Goal: Task Accomplishment & Management: Complete application form

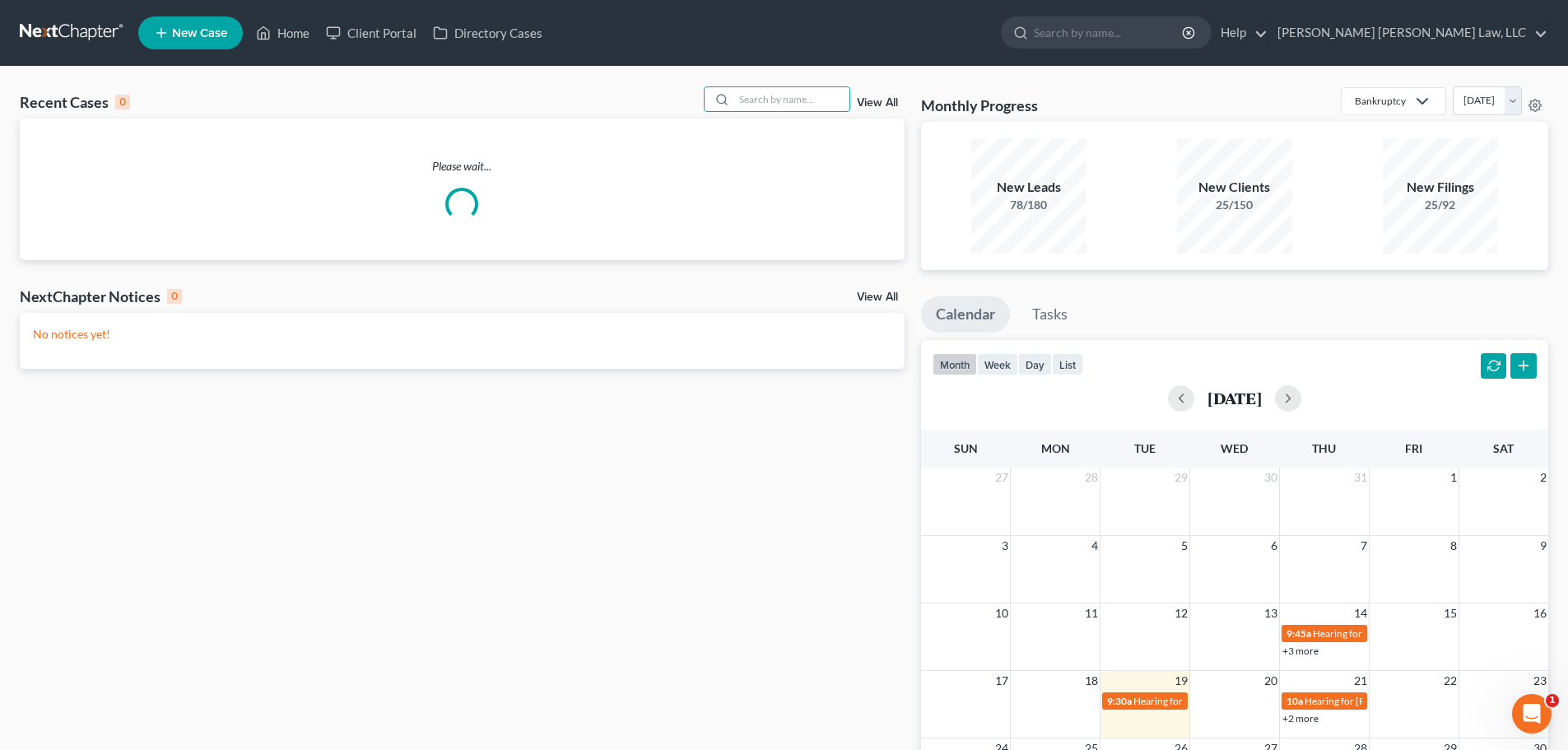
click at [808, 104] on input "search" at bounding box center [792, 99] width 115 height 24
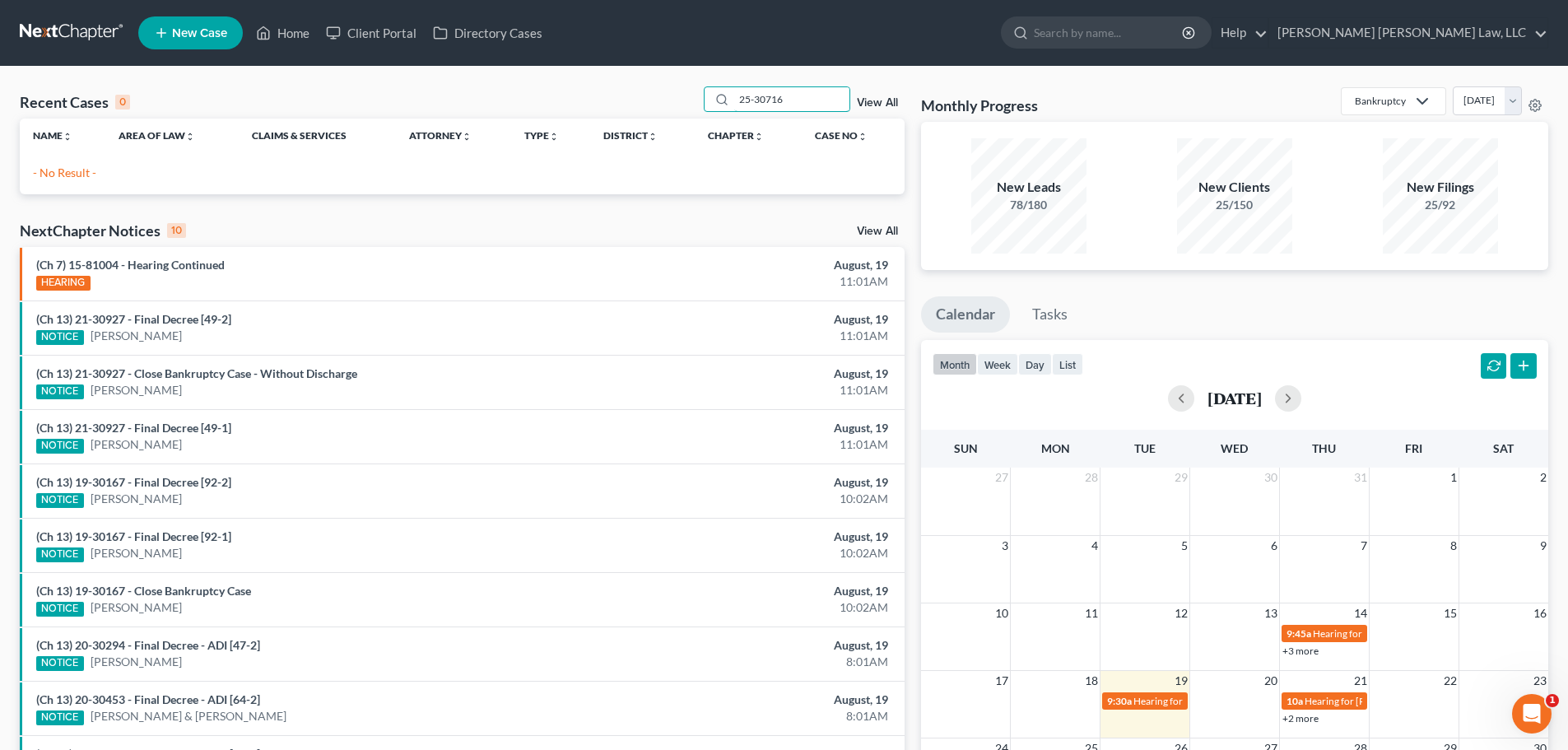
type input "25-30716"
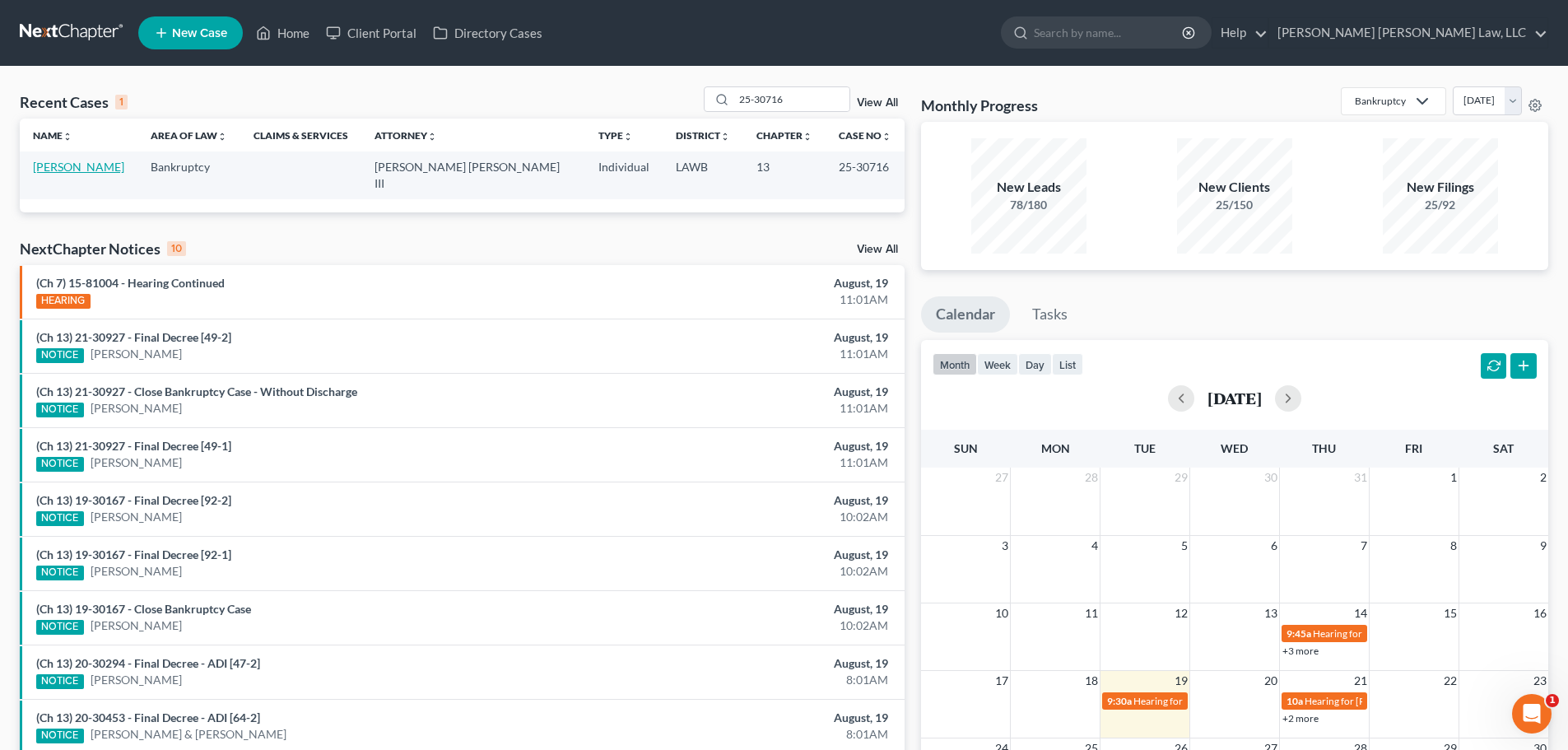
click at [75, 169] on link "[PERSON_NAME]" at bounding box center [78, 166] width 91 height 14
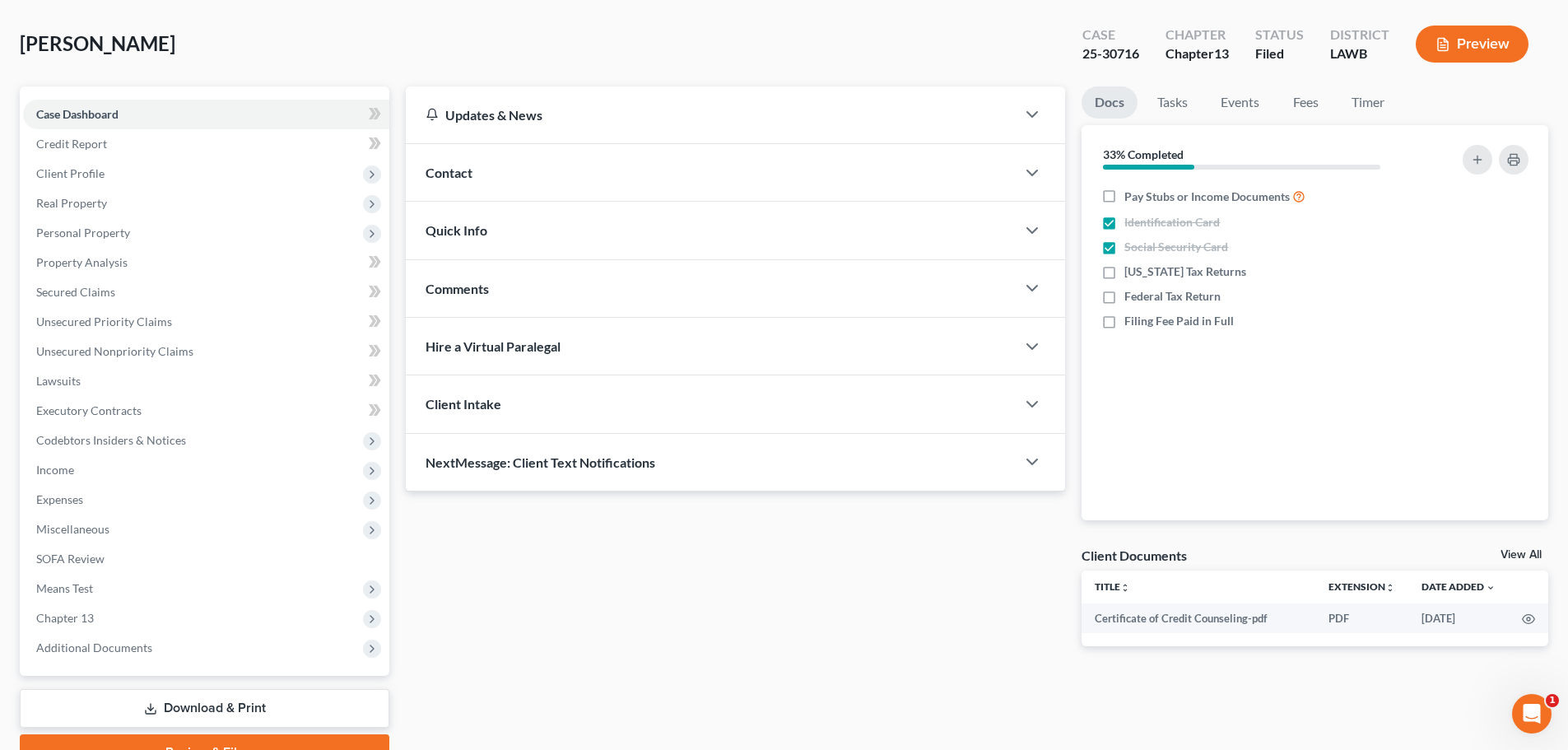
scroll to position [82, 0]
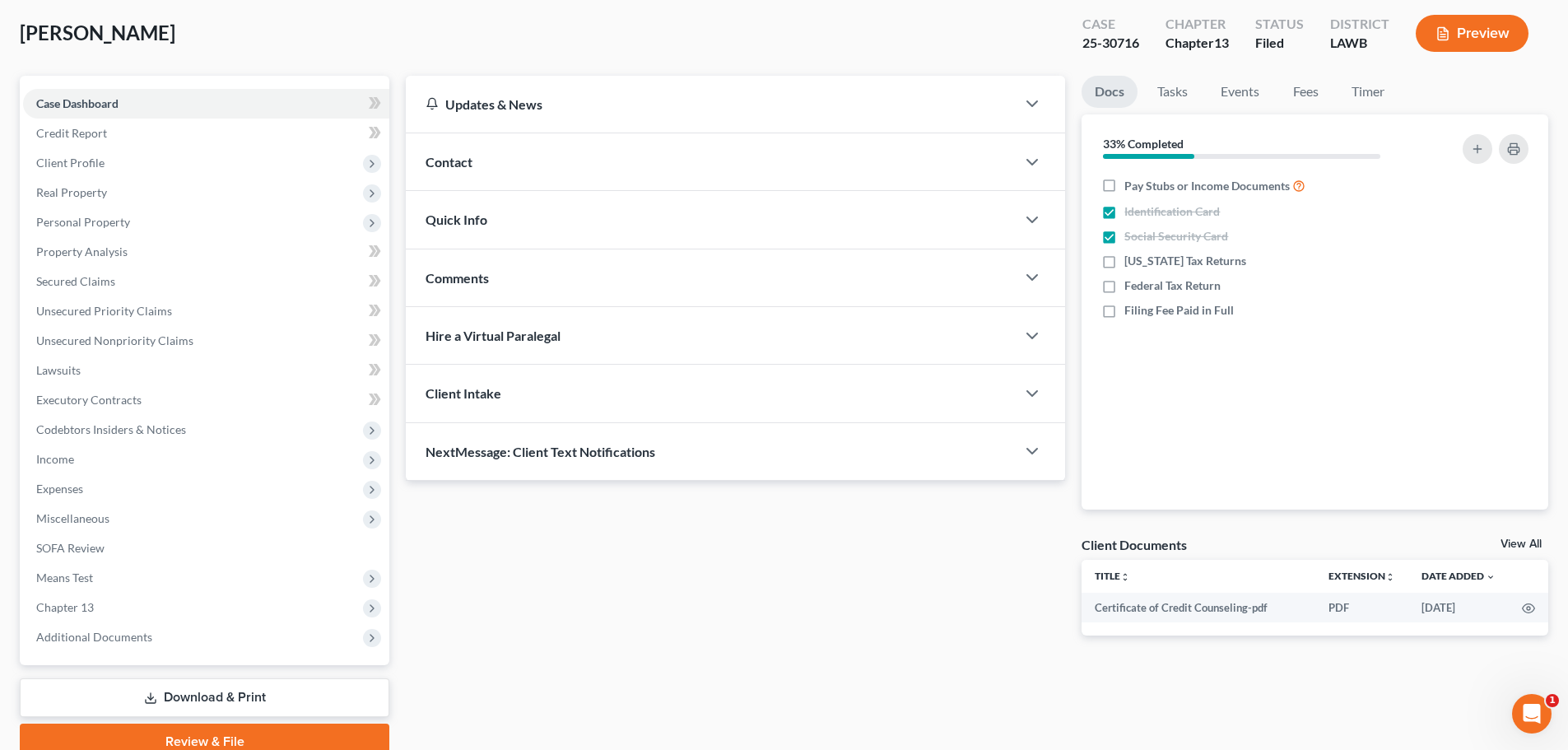
click at [135, 619] on span "Chapter 13" at bounding box center [207, 607] width 366 height 29
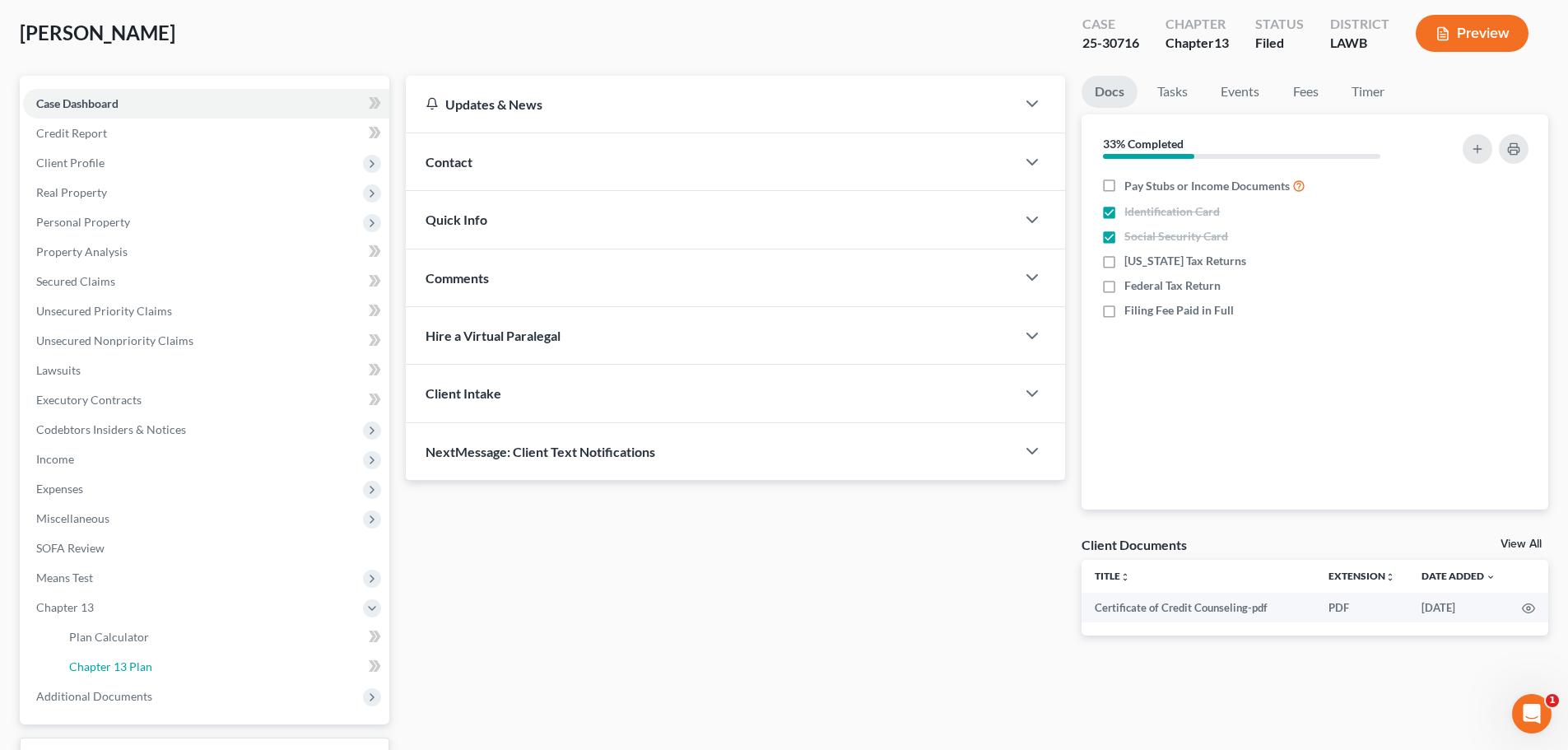
click at [135, 664] on span "Chapter 13 Plan" at bounding box center [110, 666] width 83 height 14
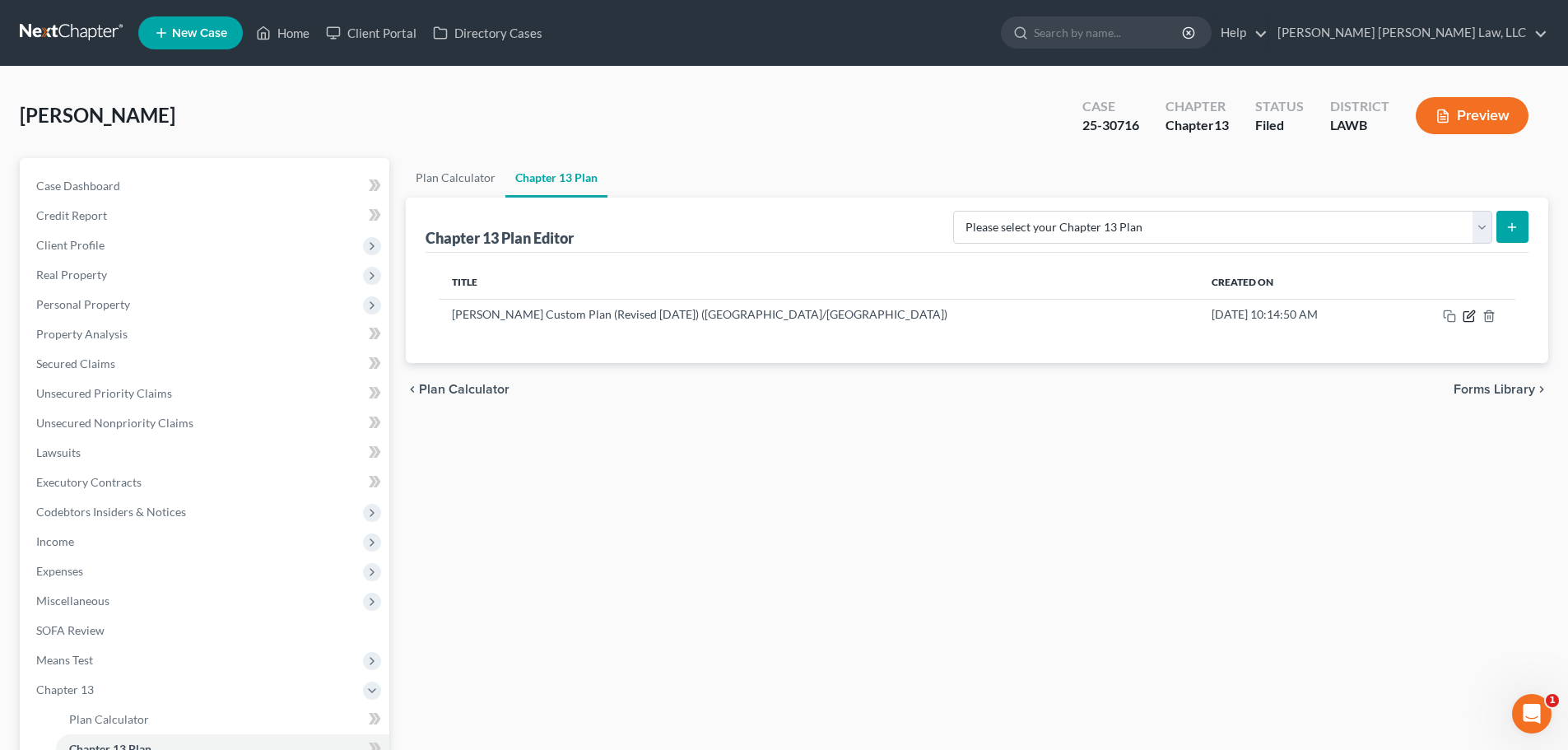
click at [1464, 315] on icon "button" at bounding box center [1468, 316] width 10 height 10
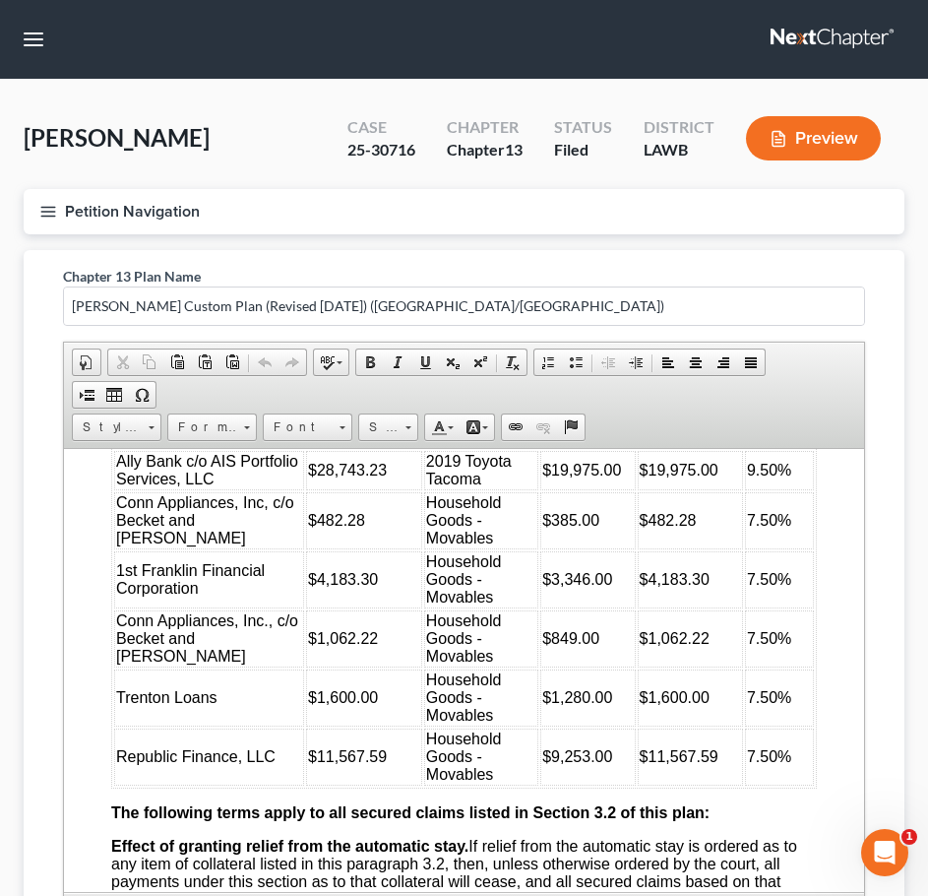
scroll to position [2522, 0]
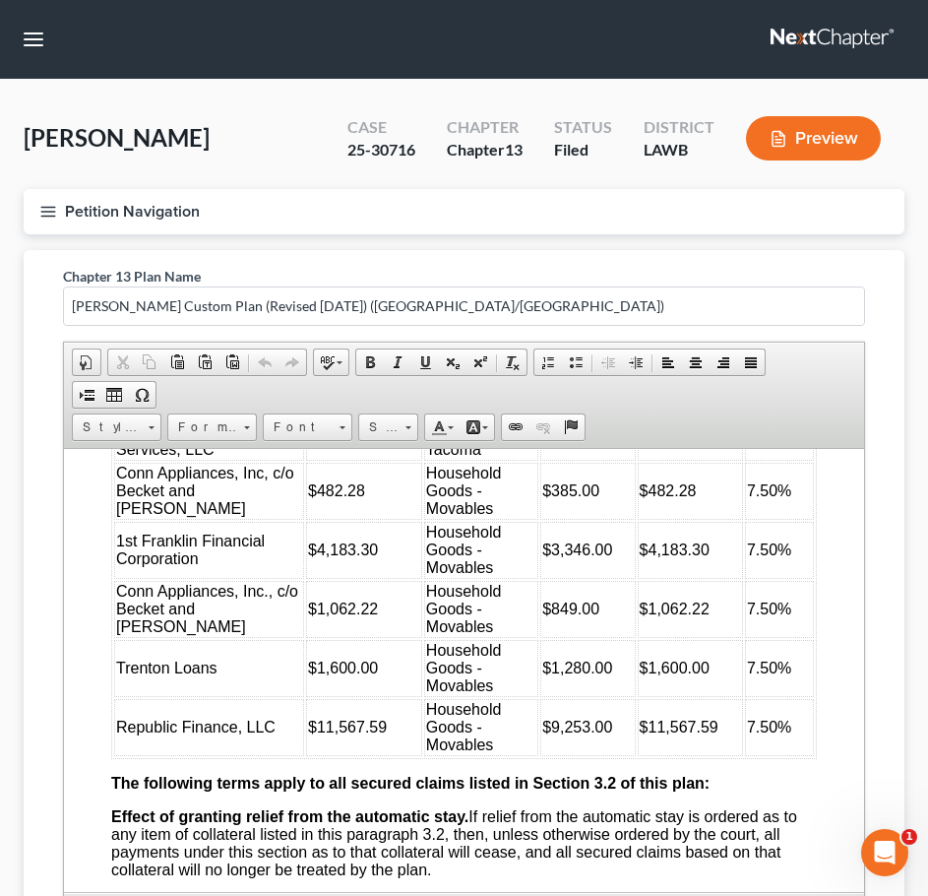
click at [358, 460] on td "$28,743.23" at bounding box center [364, 439] width 116 height 39
click at [672, 498] on span "$482.28" at bounding box center [668, 489] width 57 height 17
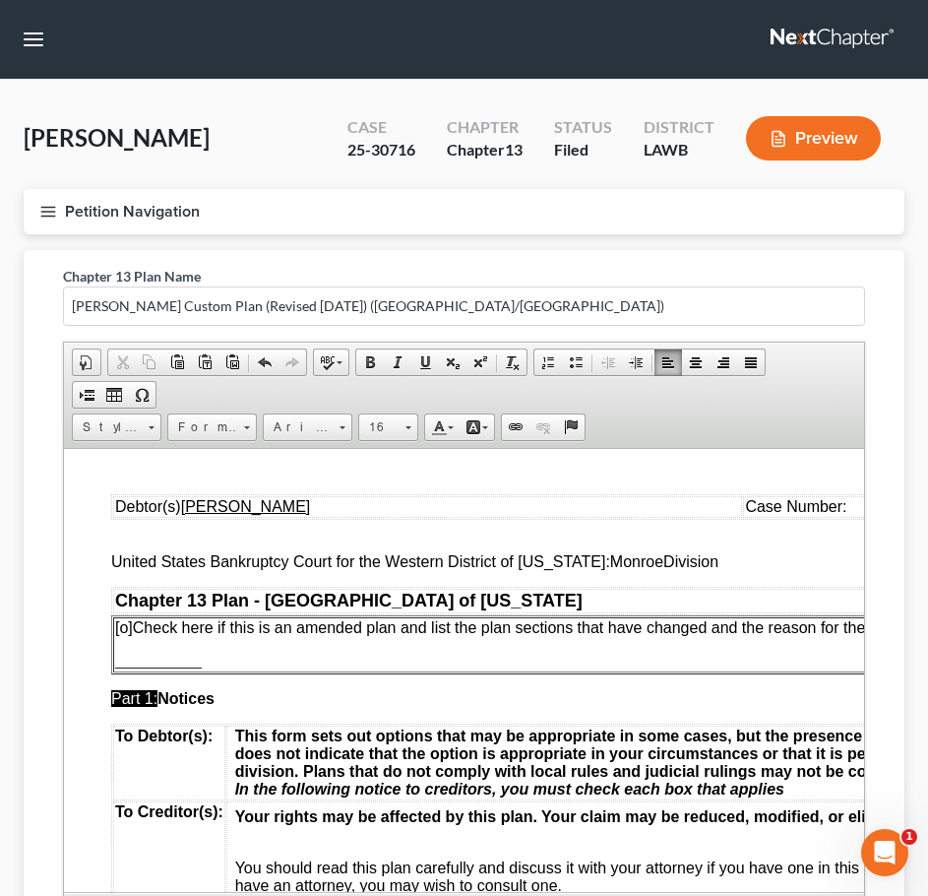
scroll to position [0, 0]
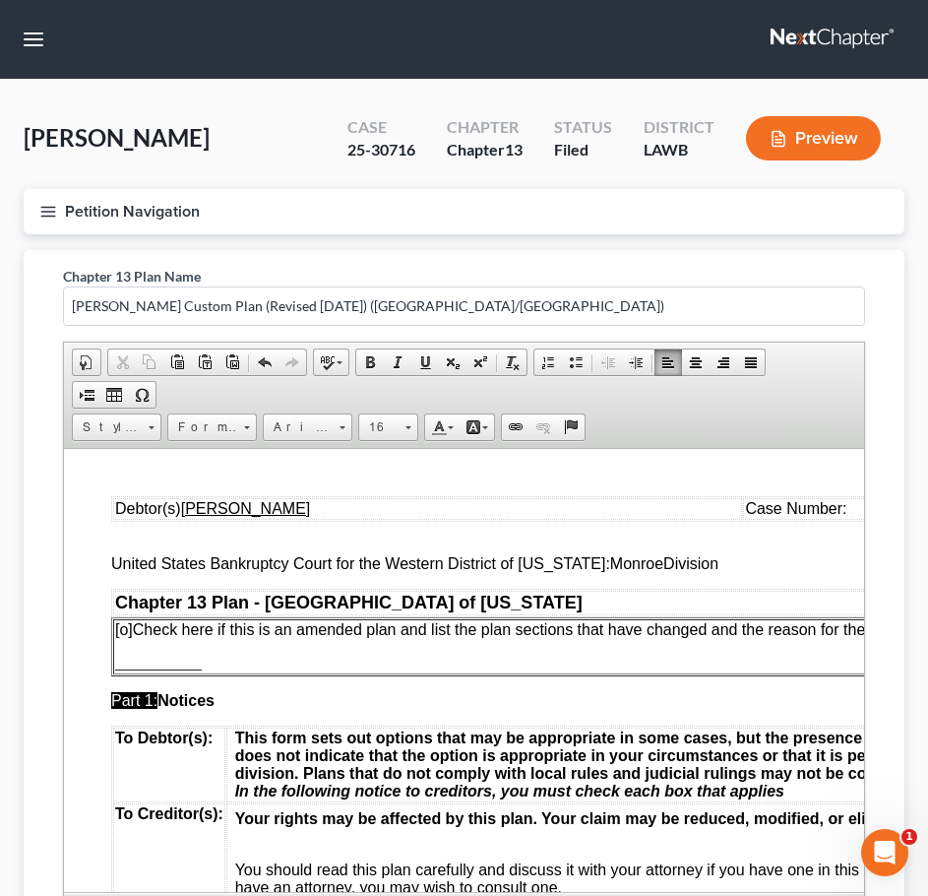
click at [127, 631] on span "[o]" at bounding box center [124, 628] width 18 height 17
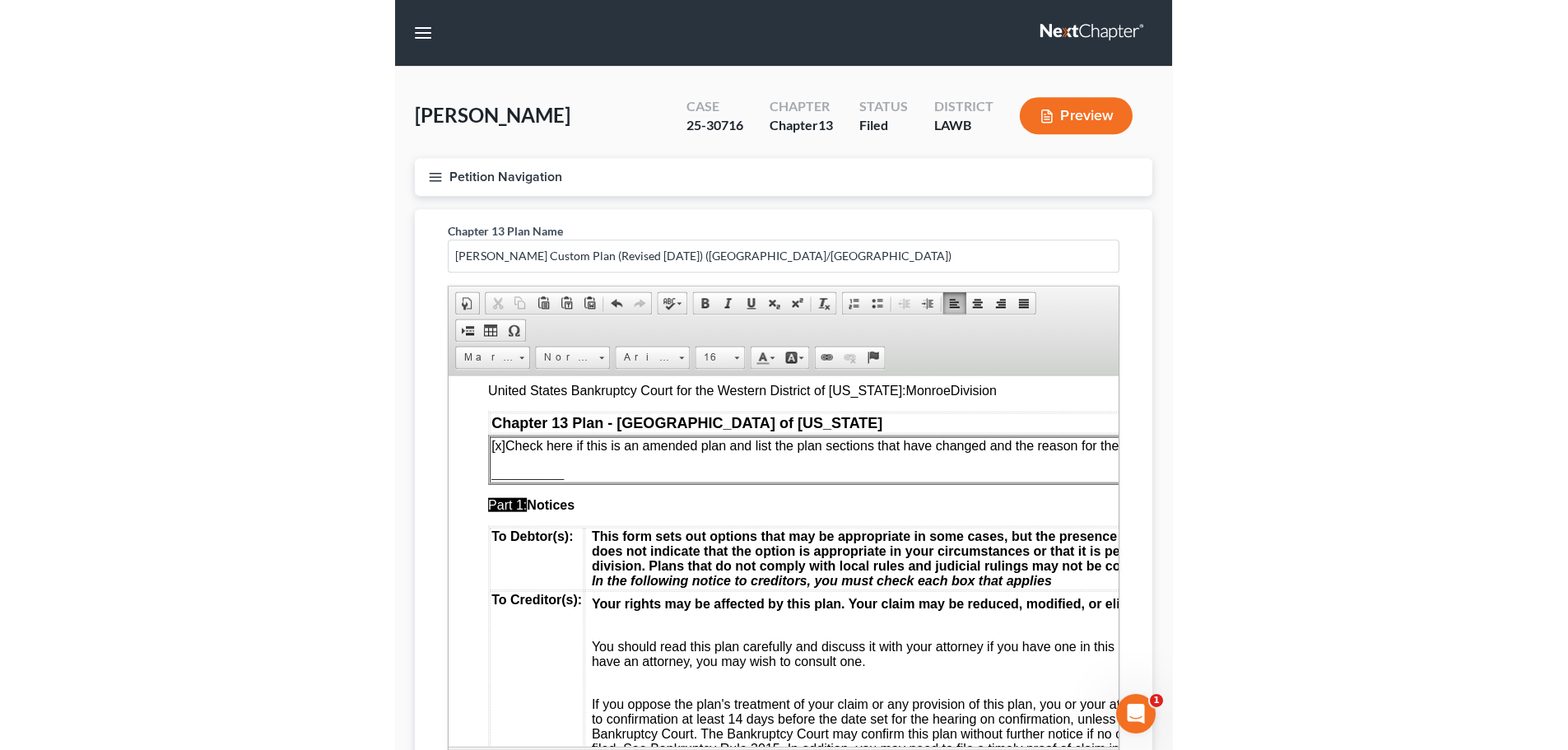
scroll to position [82, 0]
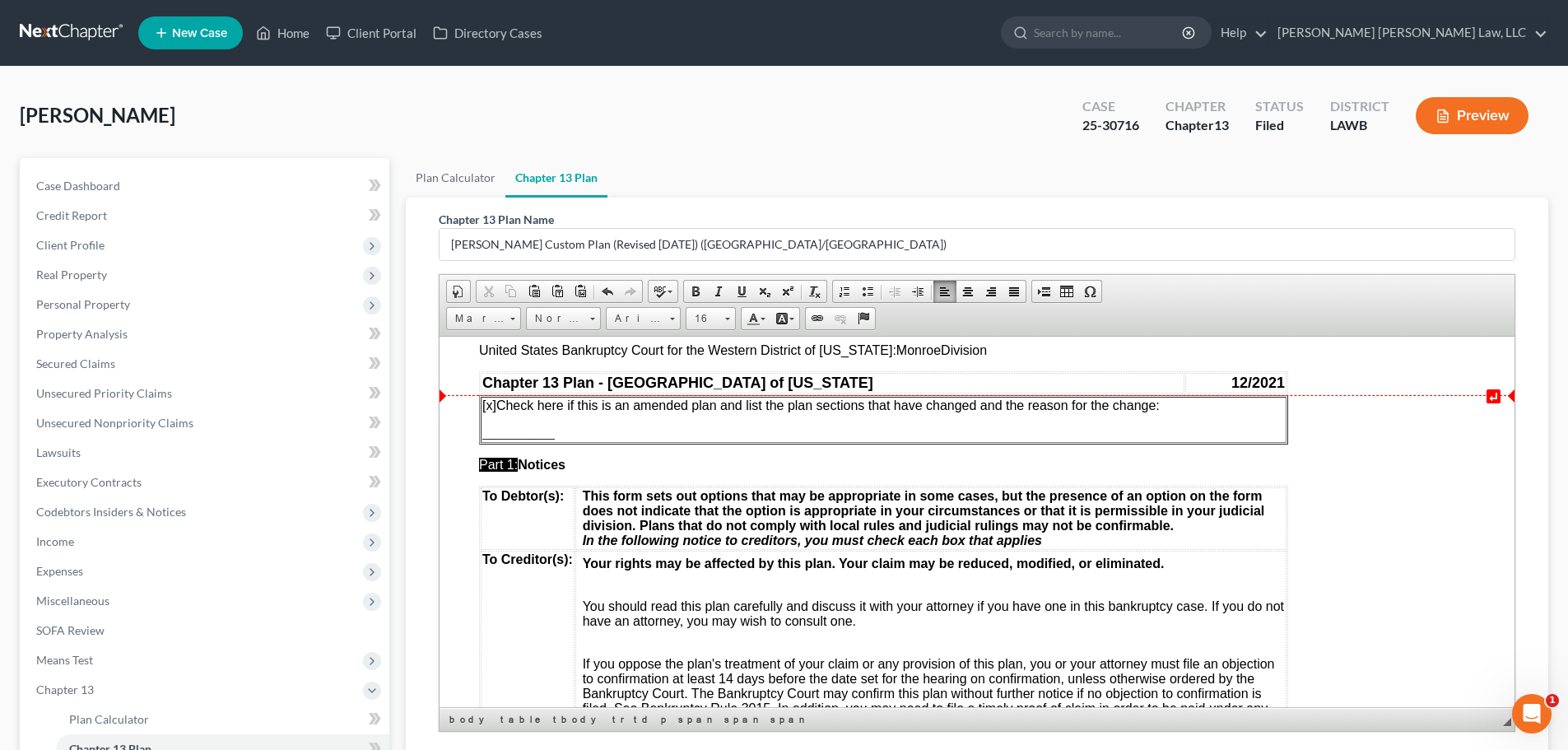
click at [1174, 407] on p "[x ] Check here if this is an amended plan and list the plan sections that have…" at bounding box center [884, 405] width 803 height 15
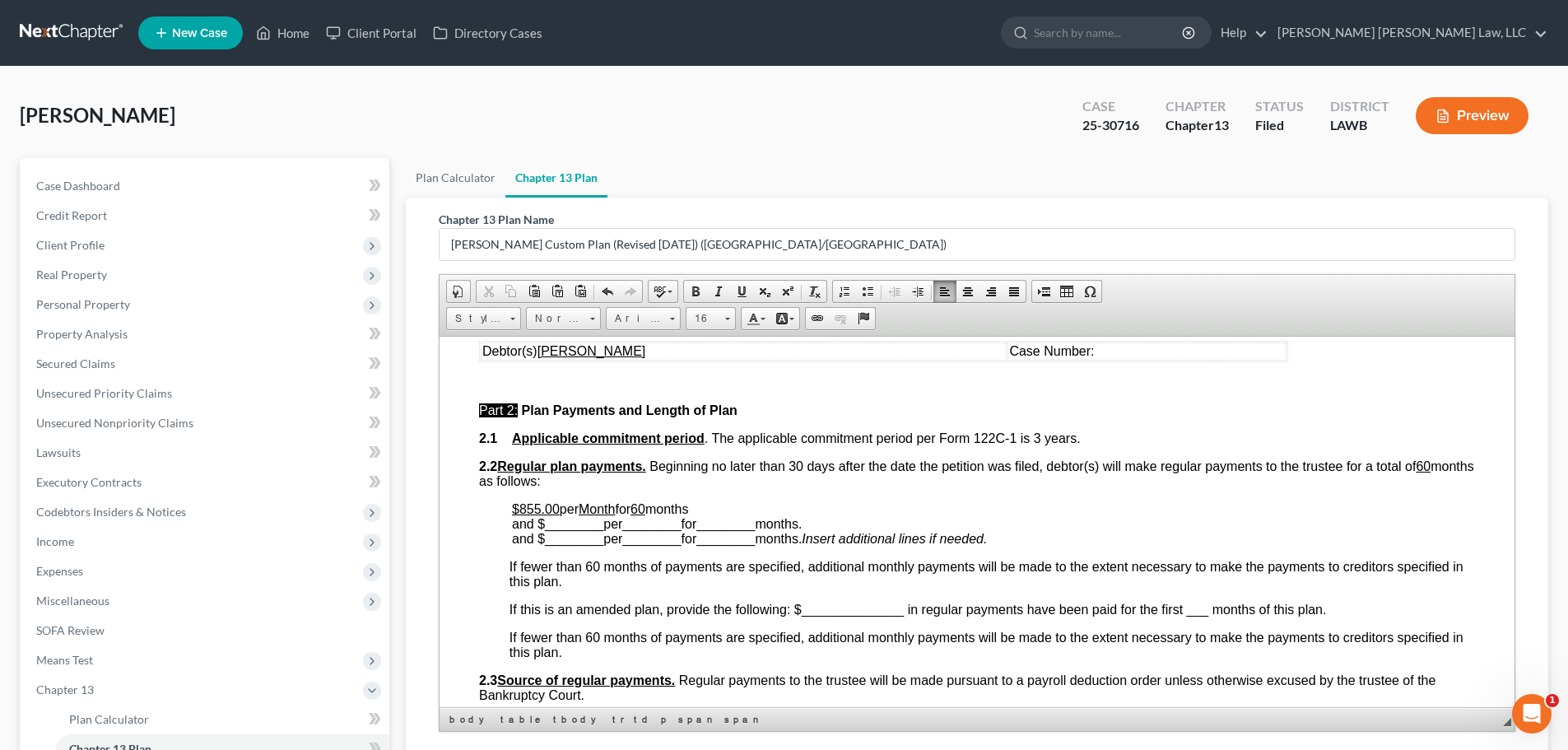
scroll to position [658, 0]
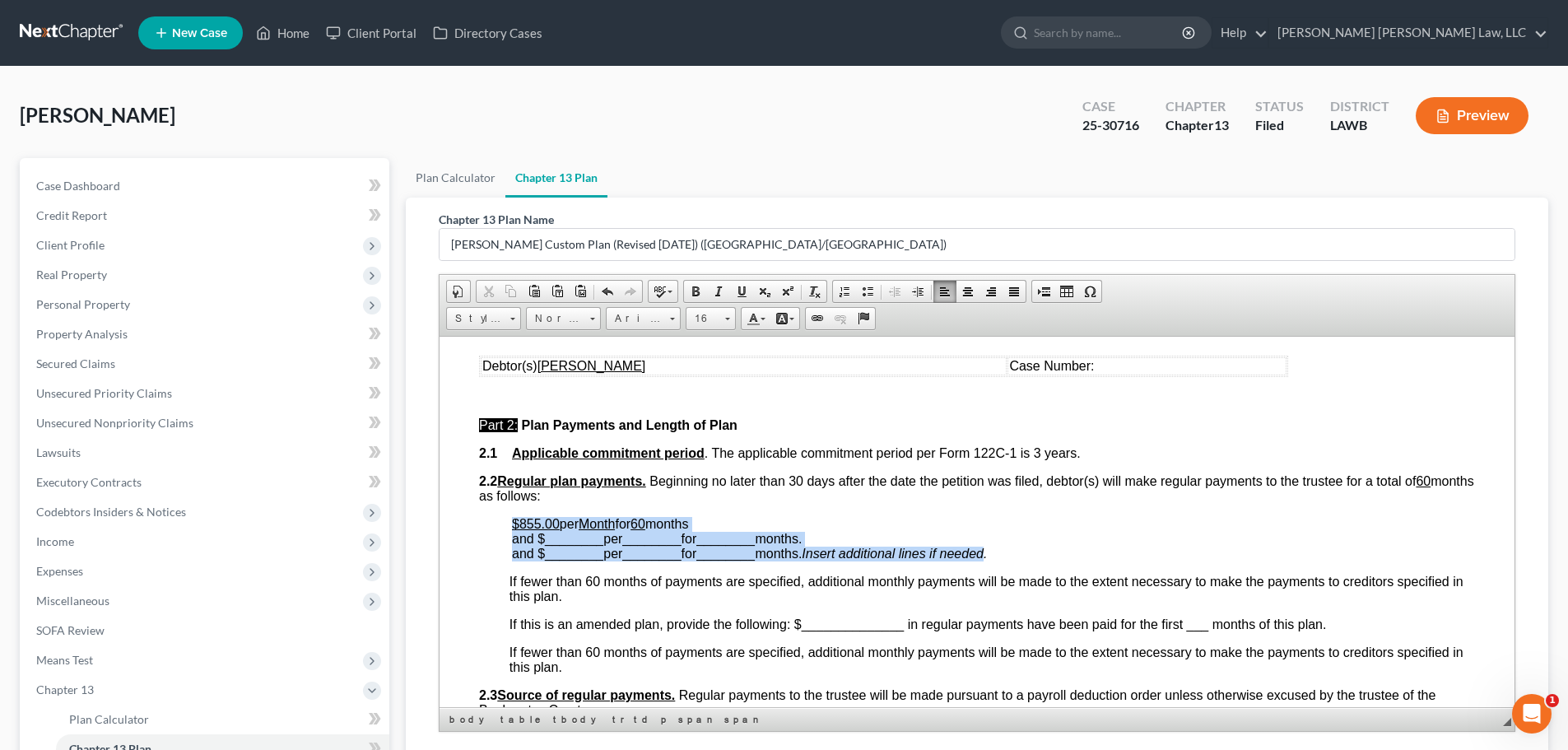
drag, startPoint x: 508, startPoint y: 522, endPoint x: 1004, endPoint y: 548, distance: 496.7
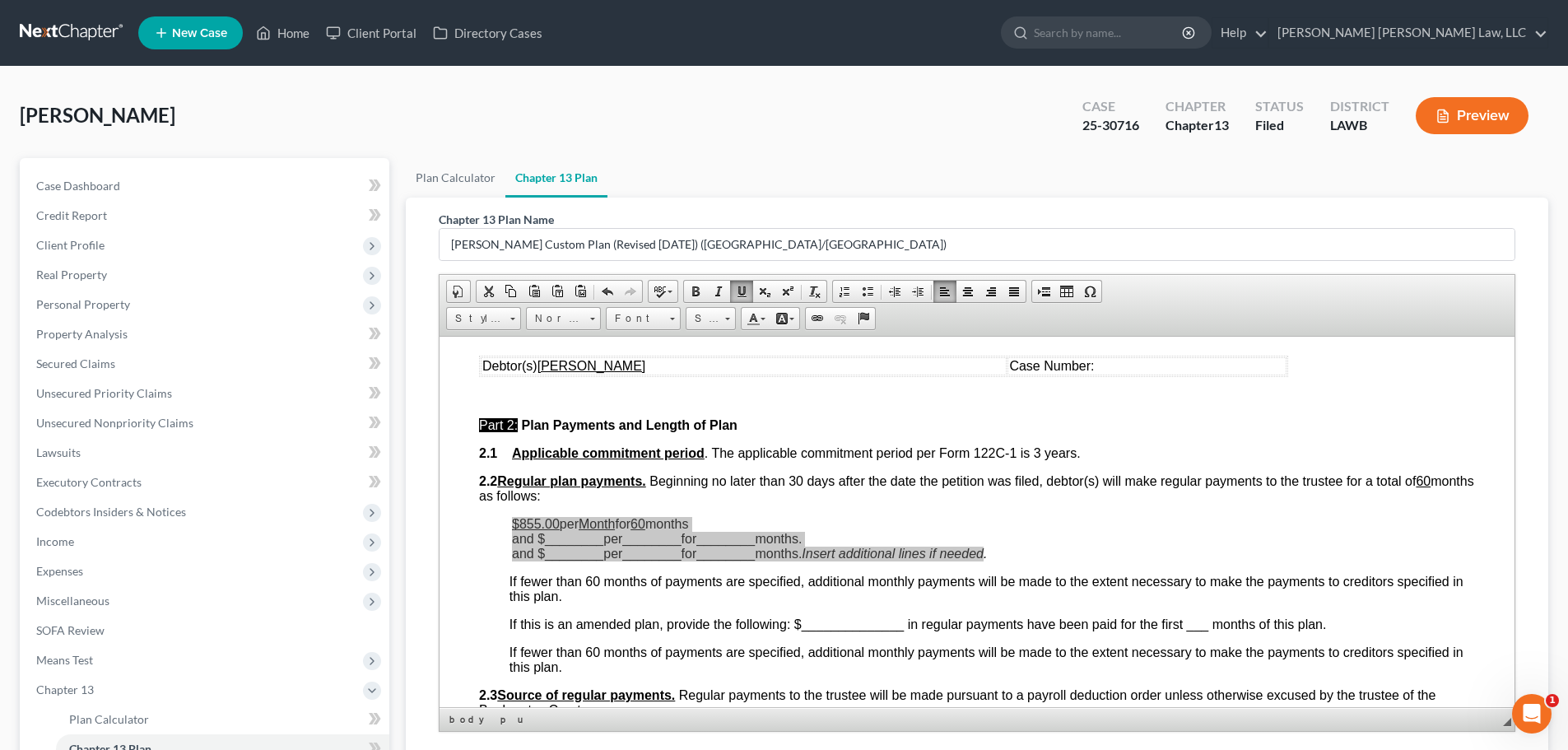
scroll to position [0, 0]
click at [752, 603] on span "Paste" at bounding box center [789, 607] width 87 height 21
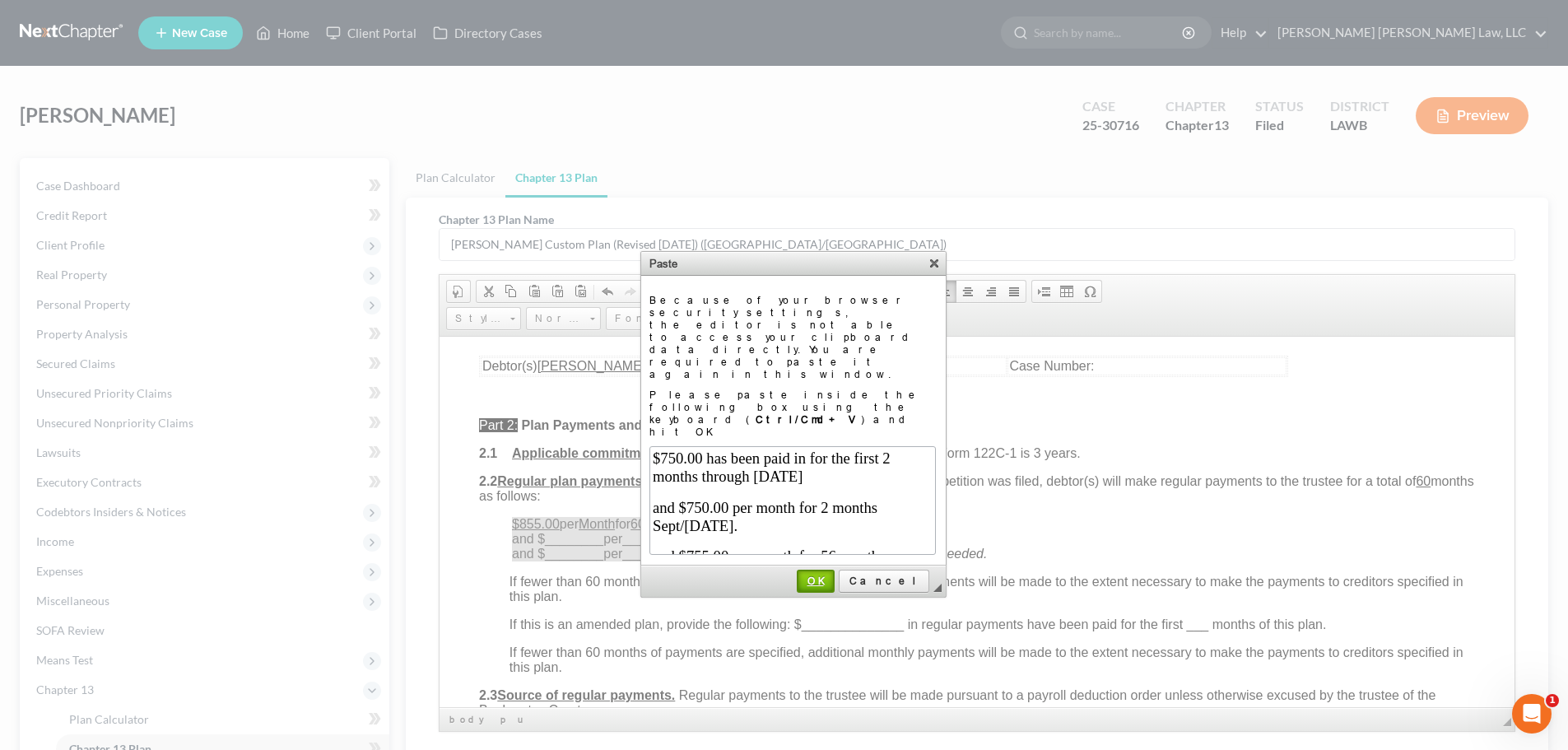
click at [835, 569] on link "OK" at bounding box center [815, 581] width 38 height 23
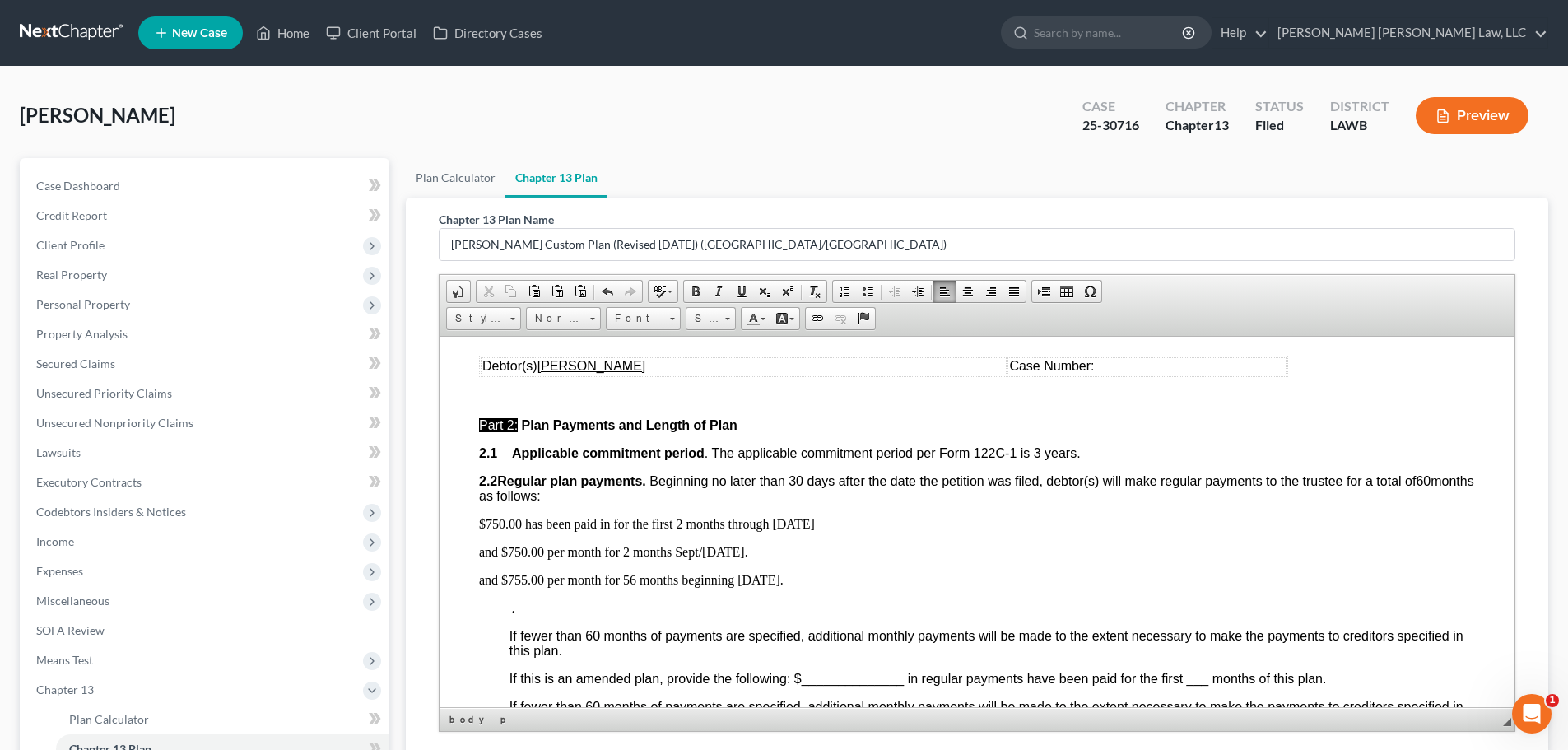
drag, startPoint x: 476, startPoint y: 522, endPoint x: 827, endPoint y: 585, distance: 356.6
click at [832, 585] on p "and $755.00 per month for 56 months beginning [DATE]." at bounding box center [977, 579] width 996 height 15
drag, startPoint x: 830, startPoint y: 580, endPoint x: 477, endPoint y: 512, distance: 359.5
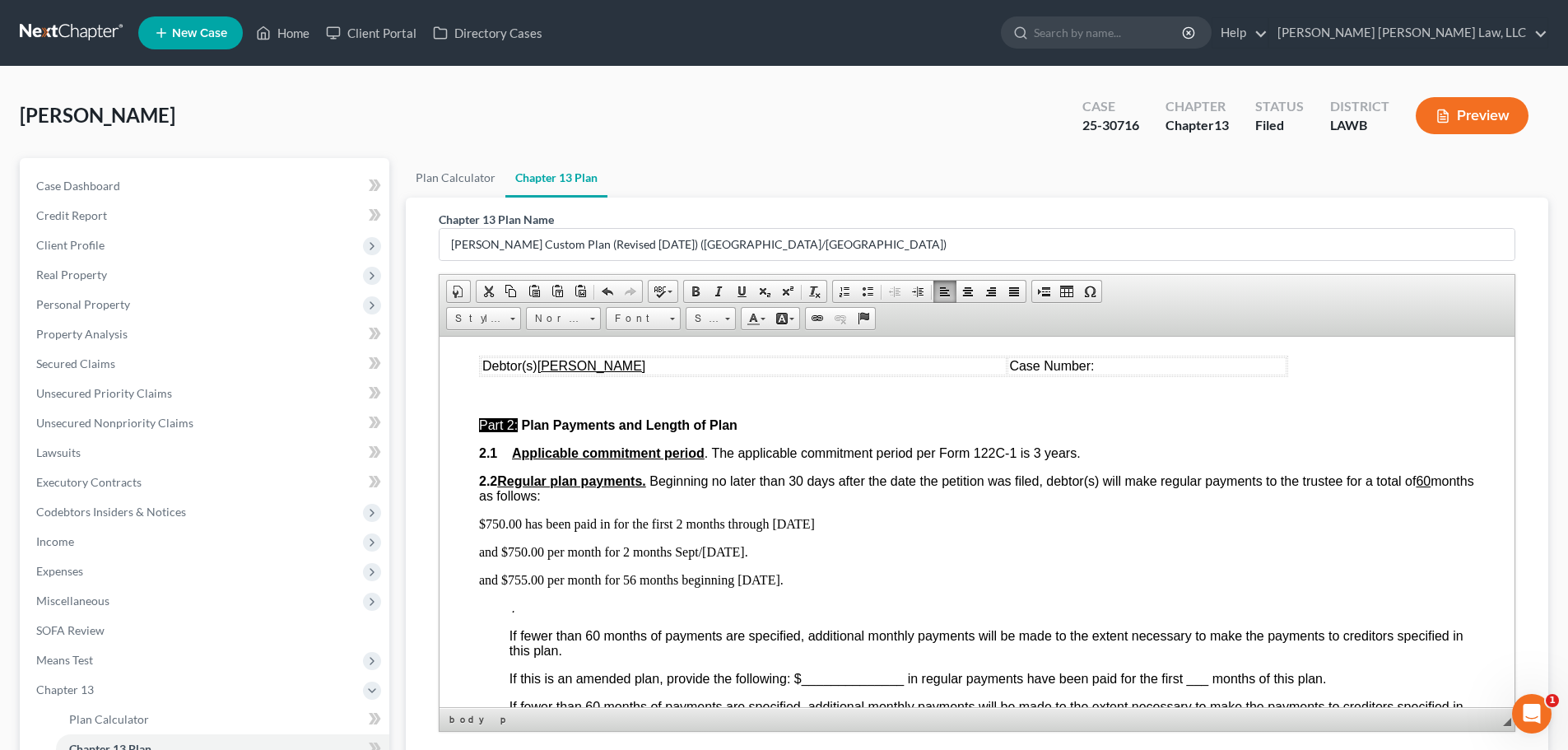
click at [674, 321] on span at bounding box center [672, 316] width 4 height 16
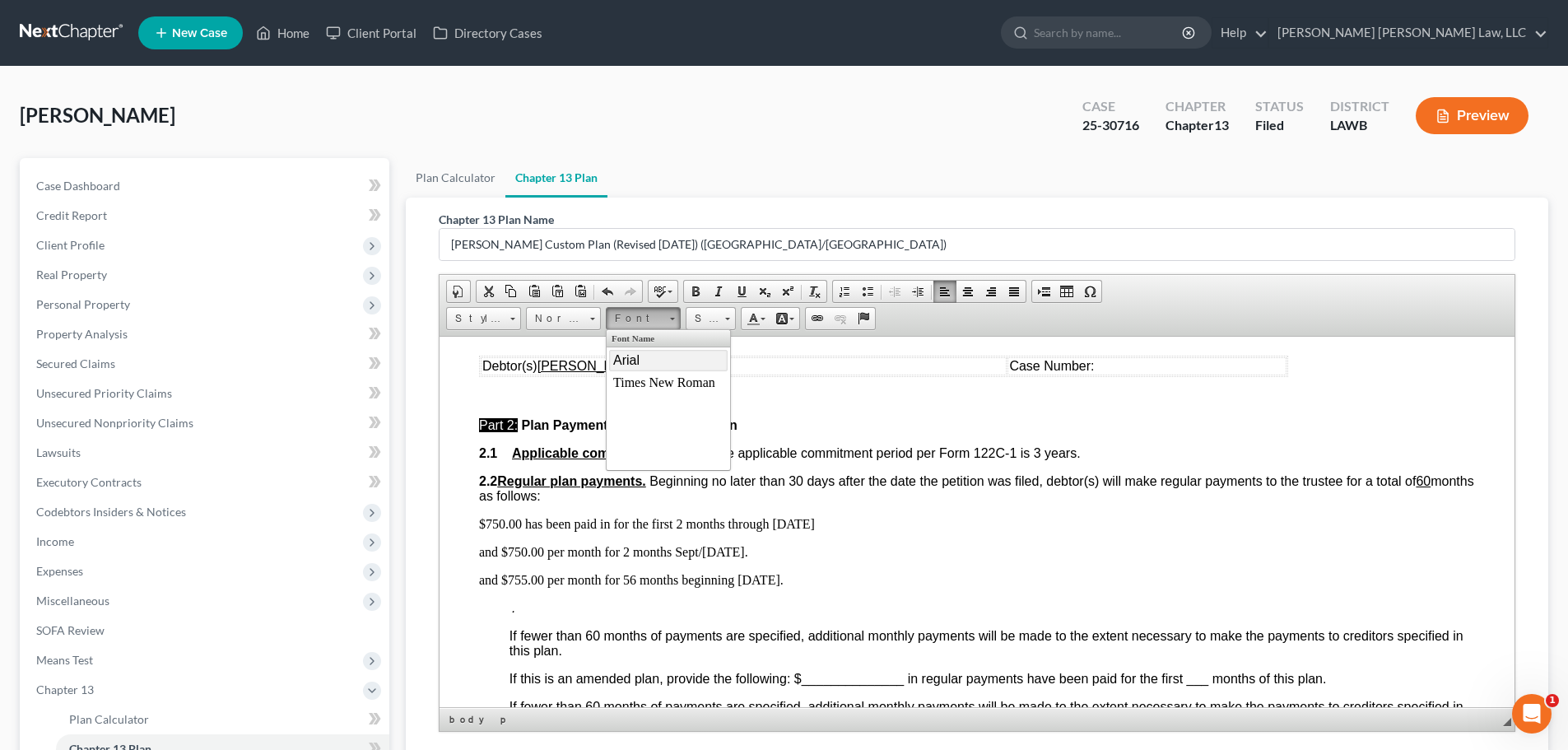
click at [655, 355] on link "Arial" at bounding box center [668, 360] width 119 height 22
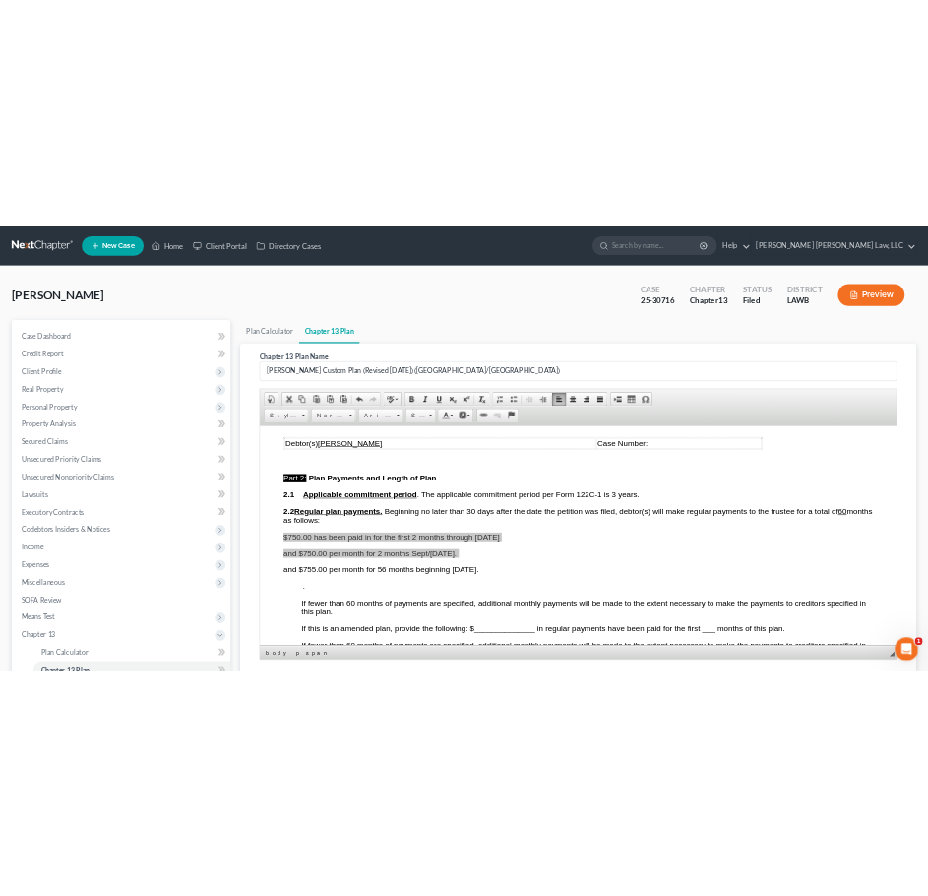
scroll to position [256, 0]
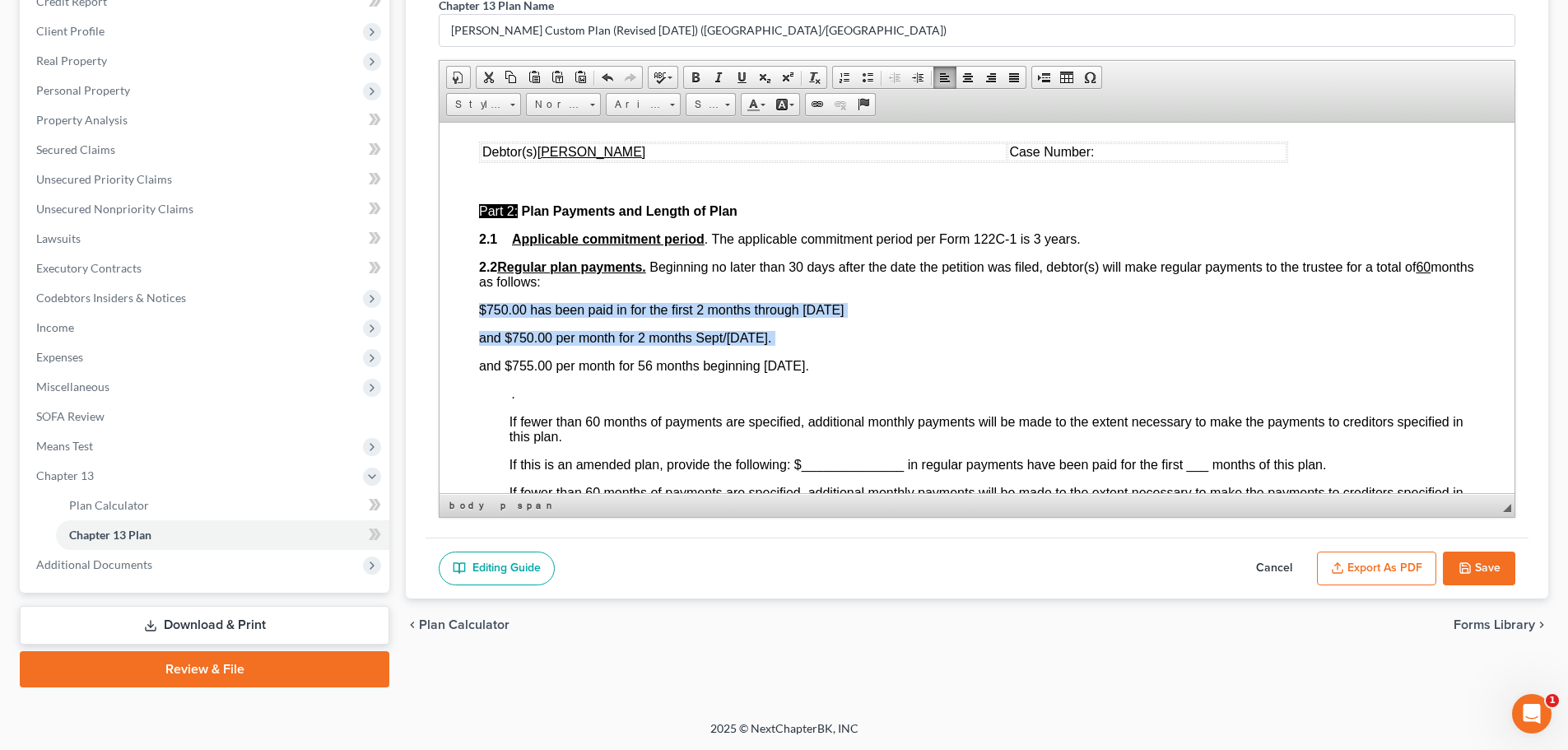
click at [480, 304] on span "$750.00 has been paid in for the first 2 months through [DATE]" at bounding box center [661, 309] width 365 height 14
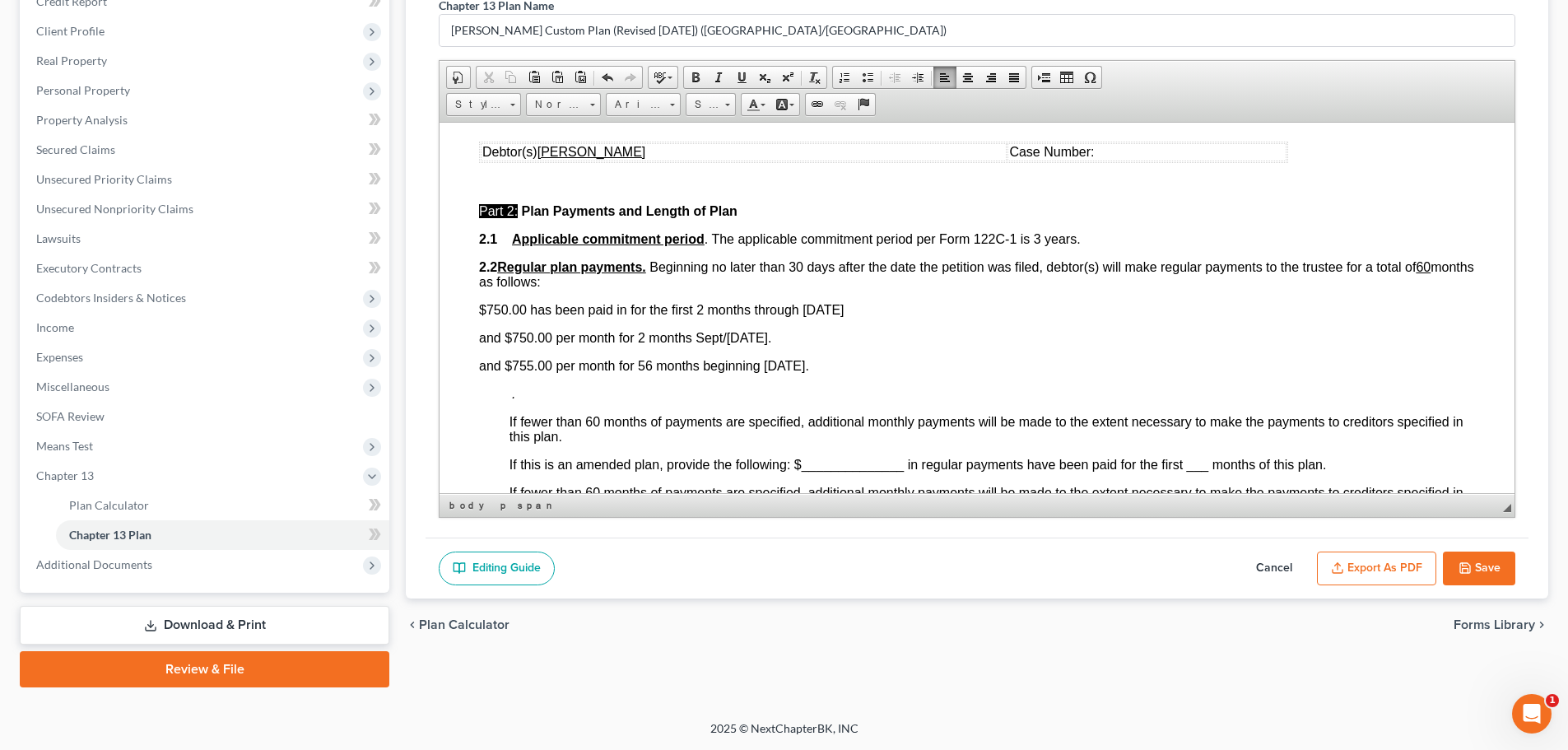
click at [479, 314] on span "$750.00 has been paid in for the first 2 months through [DATE]" at bounding box center [661, 309] width 365 height 14
click at [479, 337] on span "and $750.00 per month for 2 months Sept/[DATE]." at bounding box center [625, 337] width 292 height 14
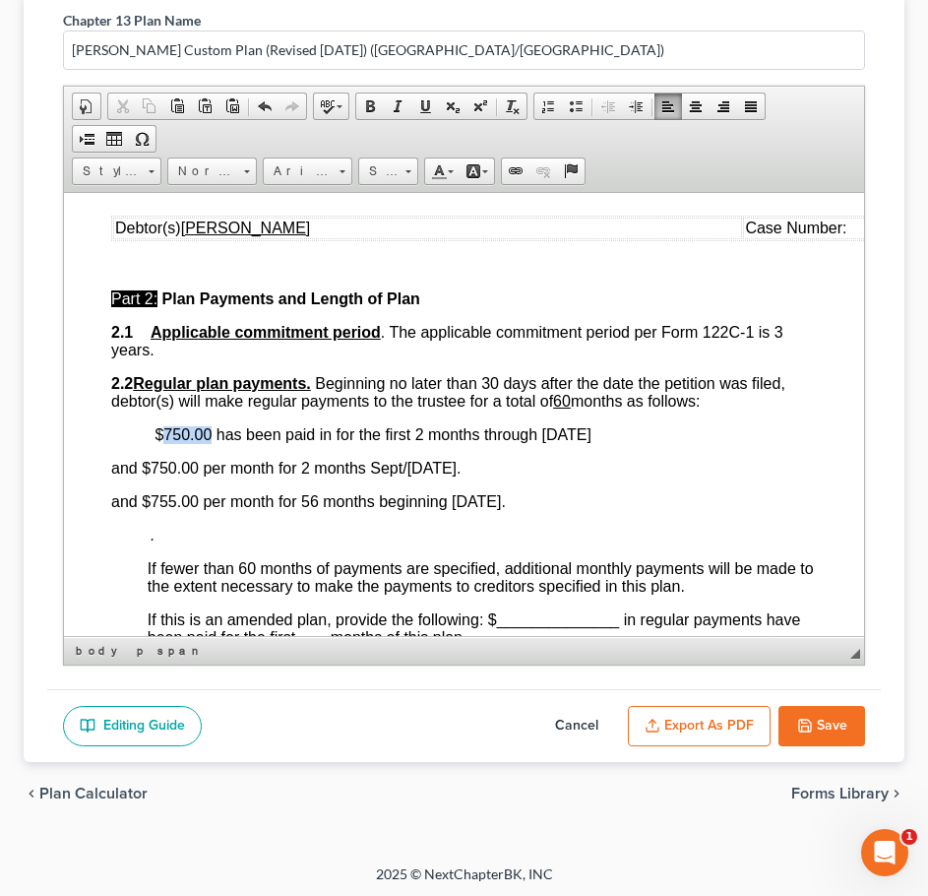
drag, startPoint x: 209, startPoint y: 429, endPoint x: 161, endPoint y: 440, distance: 48.5
click at [161, 440] on span "$750.00 has been paid in for the first 2 months through [DATE]" at bounding box center [351, 433] width 480 height 17
click at [421, 432] on span "$602.03 has been paid in for the first 2 months through [DATE]" at bounding box center [351, 433] width 480 height 17
drag, startPoint x: 219, startPoint y: 467, endPoint x: 196, endPoint y: 472, distance: 24.3
click at [196, 472] on span "and $750.00 per month for 2 months Sept/[DATE]." at bounding box center [285, 467] width 349 height 17
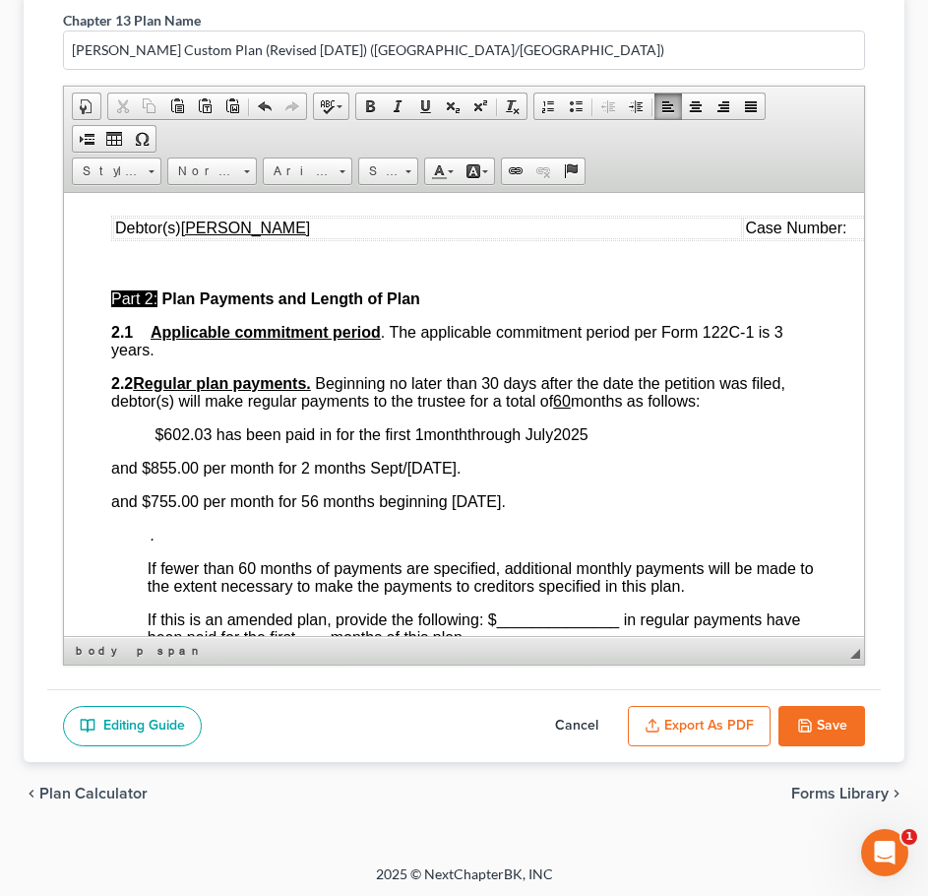
click at [446, 467] on span "and $855 .00 per month for 2 months Sept/[DATE]." at bounding box center [285, 467] width 349 height 17
click at [473, 463] on span "and $855 .00 per month for 2 months Aug /[DATE]." at bounding box center [292, 467] width 362 height 17
click at [219, 498] on span "and $755.00 per month for 56 months beginning [DATE]." at bounding box center [308, 500] width 395 height 17
click at [506, 501] on span "and $922 .00 per month for 56 months beginning [DATE]." at bounding box center [308, 500] width 395 height 17
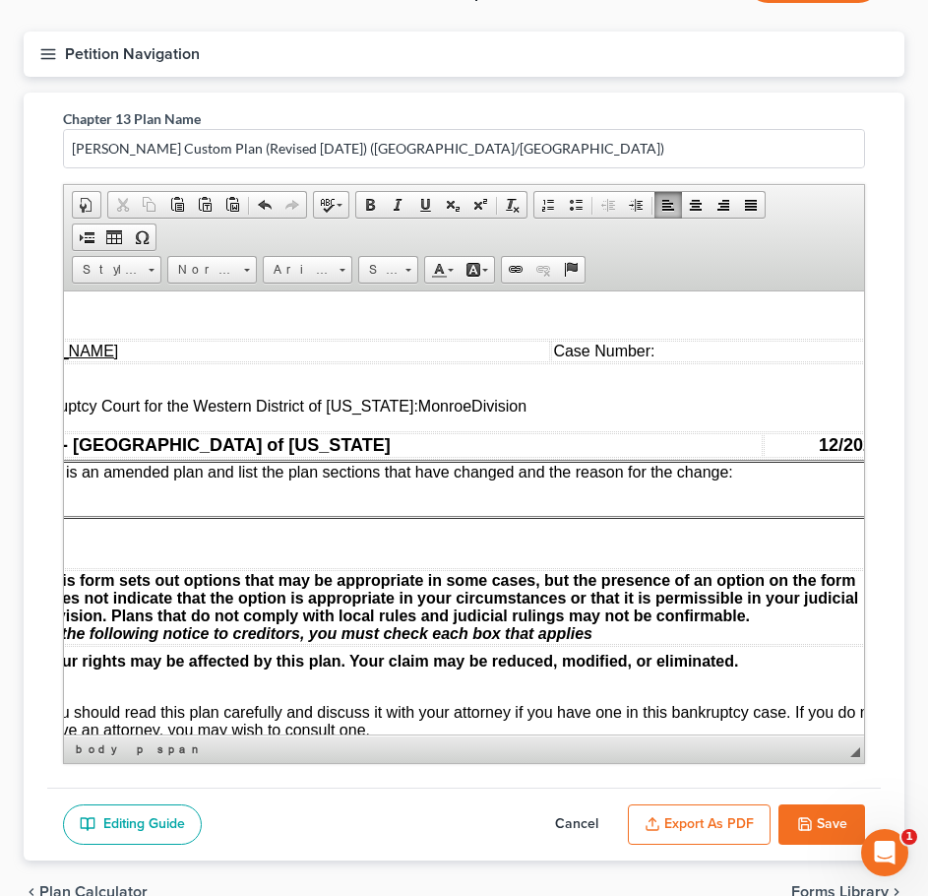
scroll to position [0, 229]
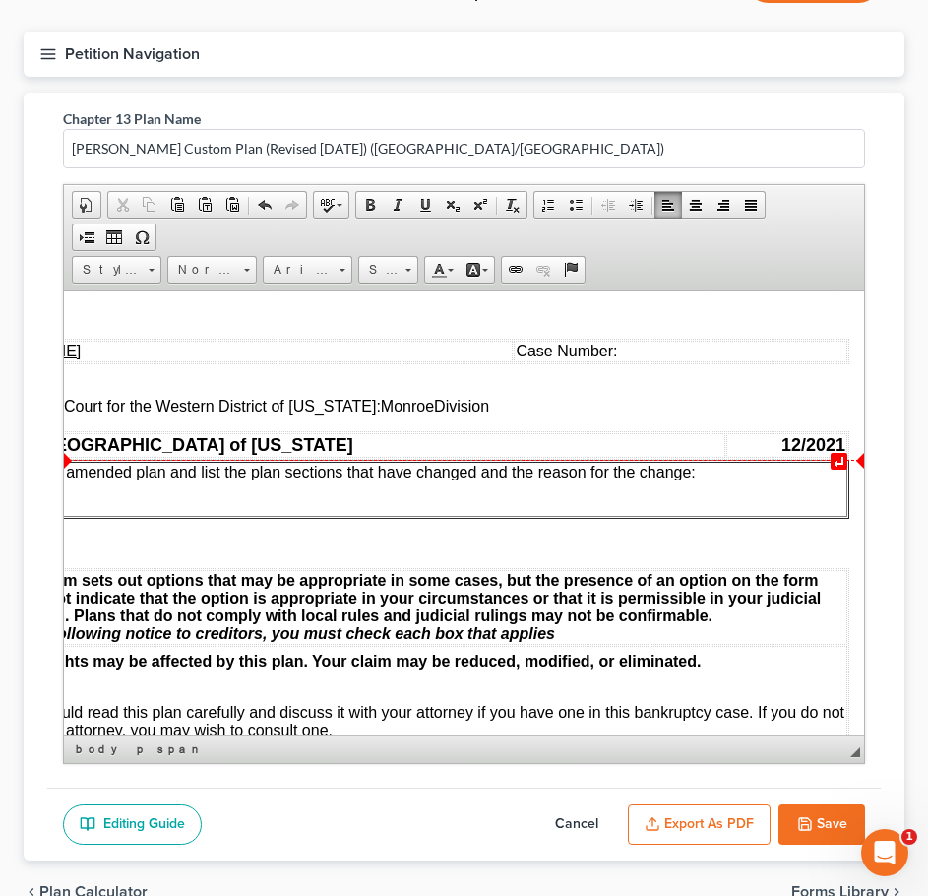
click at [719, 470] on p "[x ] Check here if this is an amended plan and list the plan sections that have…" at bounding box center [366, 472] width 960 height 18
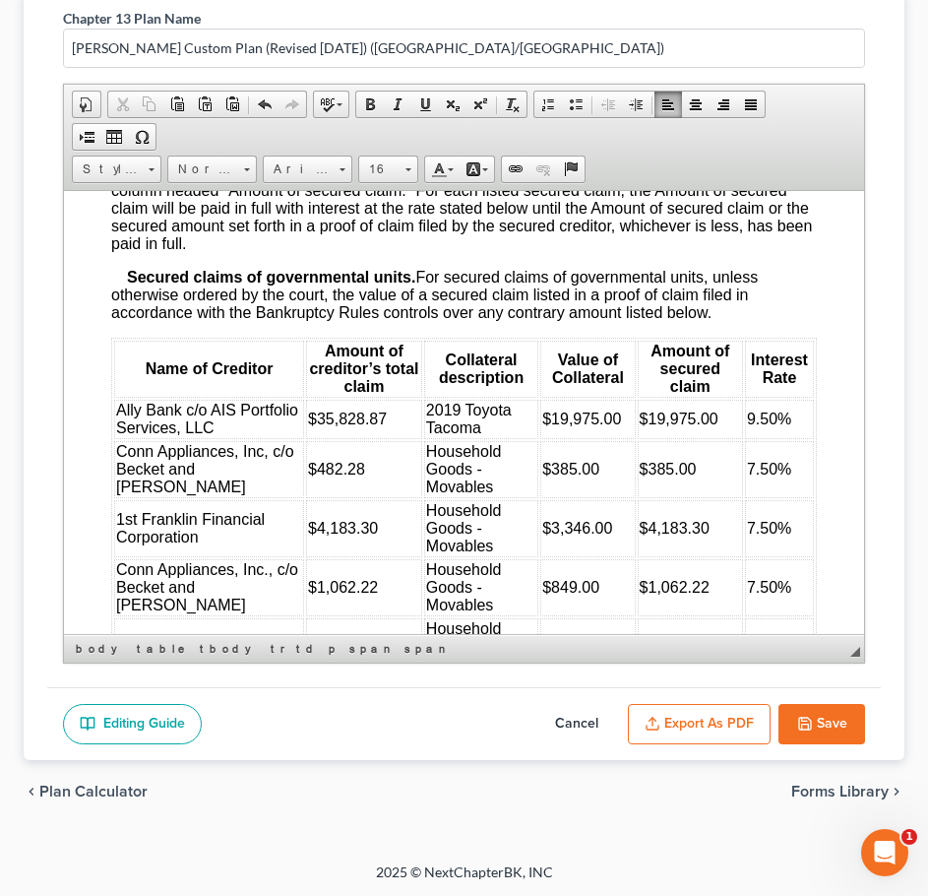
scroll to position [2362, 0]
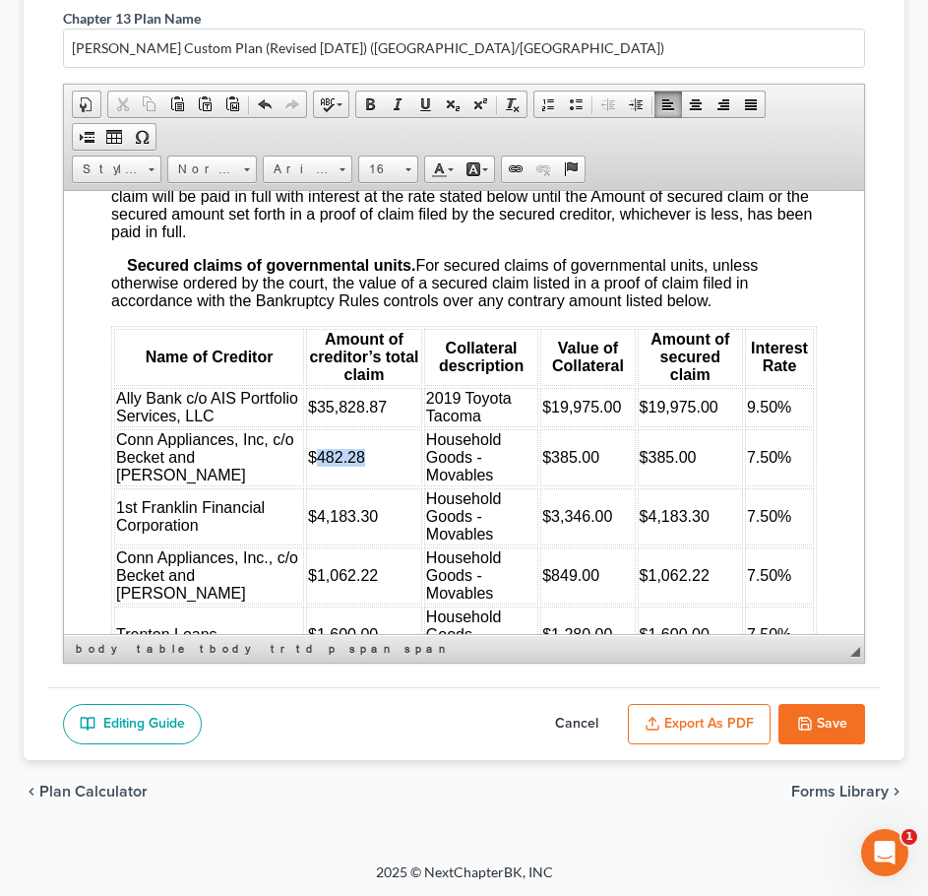
drag, startPoint x: 331, startPoint y: 506, endPoint x: 281, endPoint y: 513, distance: 49.7
click at [306, 485] on td "$482.28" at bounding box center [364, 456] width 116 height 57
click at [339, 544] on td "$4,183.30" at bounding box center [364, 515] width 116 height 57
drag, startPoint x: 691, startPoint y: 565, endPoint x: 626, endPoint y: 567, distance: 65.0
click at [638, 544] on td "$4,183.30" at bounding box center [690, 515] width 105 height 57
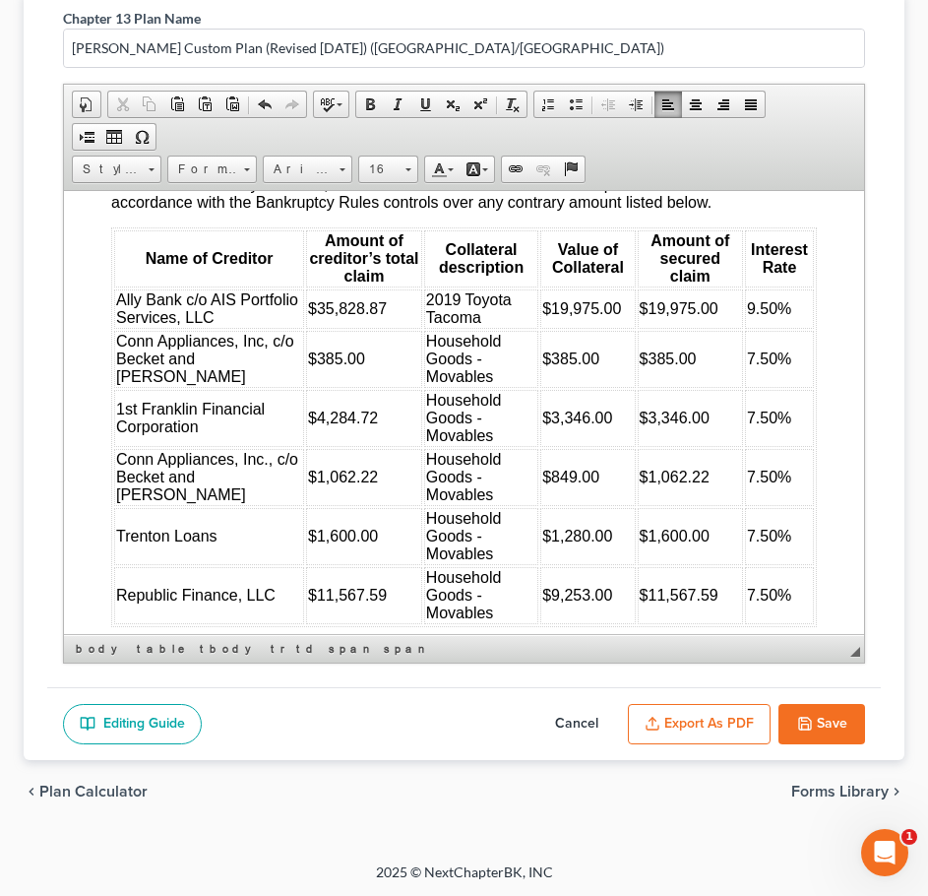
scroll to position [2559, 0]
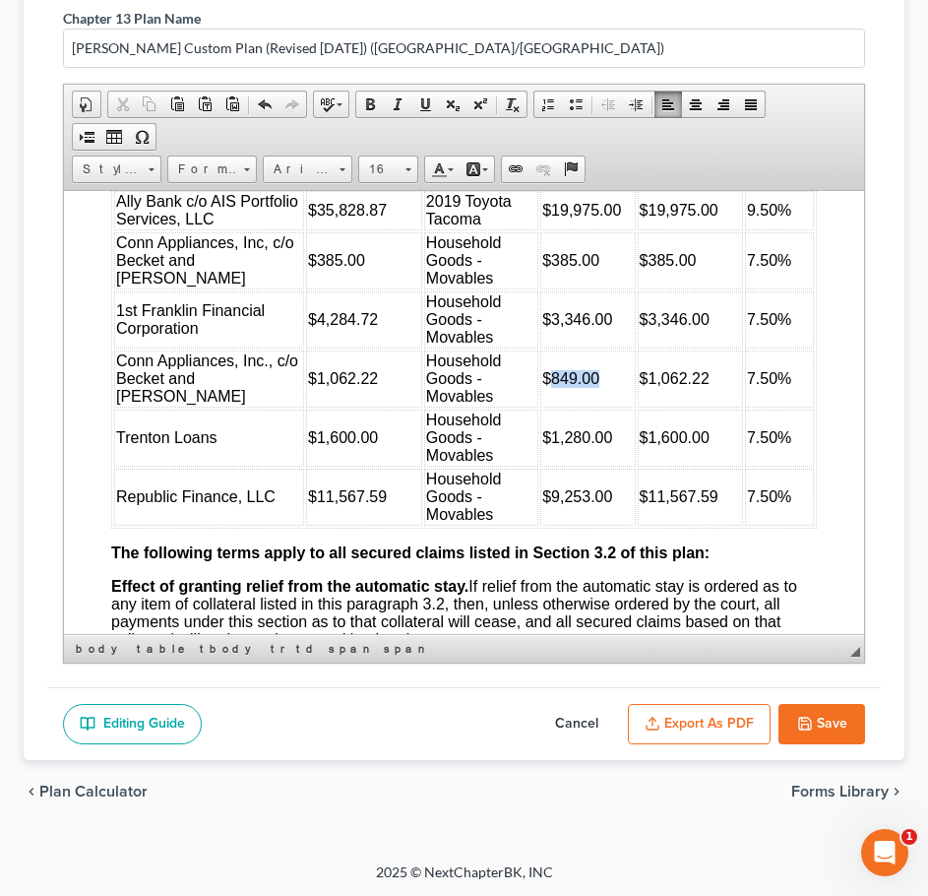
drag, startPoint x: 573, startPoint y: 430, endPoint x: 523, endPoint y: 430, distance: 50.2
click at [542, 386] on span "$849.00" at bounding box center [570, 377] width 57 height 17
drag, startPoint x: 690, startPoint y: 431, endPoint x: 623, endPoint y: 434, distance: 67.0
click at [638, 406] on td "$1,062.22" at bounding box center [690, 377] width 105 height 57
drag, startPoint x: 337, startPoint y: 429, endPoint x: 274, endPoint y: 435, distance: 63.3
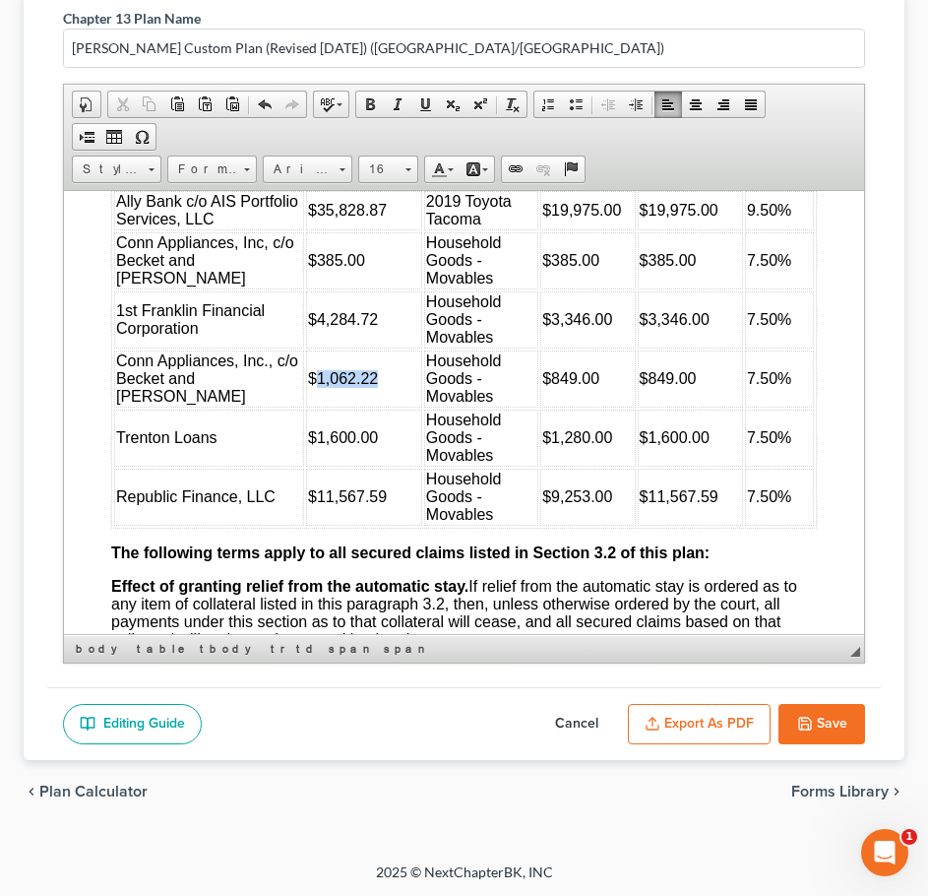
click at [308, 386] on span "$1,062.22" at bounding box center [343, 377] width 70 height 17
drag, startPoint x: 342, startPoint y: 483, endPoint x: 281, endPoint y: 487, distance: 60.2
click at [306, 466] on td "$1,600.00" at bounding box center [364, 436] width 116 height 57
drag, startPoint x: 344, startPoint y: 543, endPoint x: 282, endPoint y: 545, distance: 61.1
click at [308, 504] on span "$11,567.59" at bounding box center [347, 495] width 79 height 17
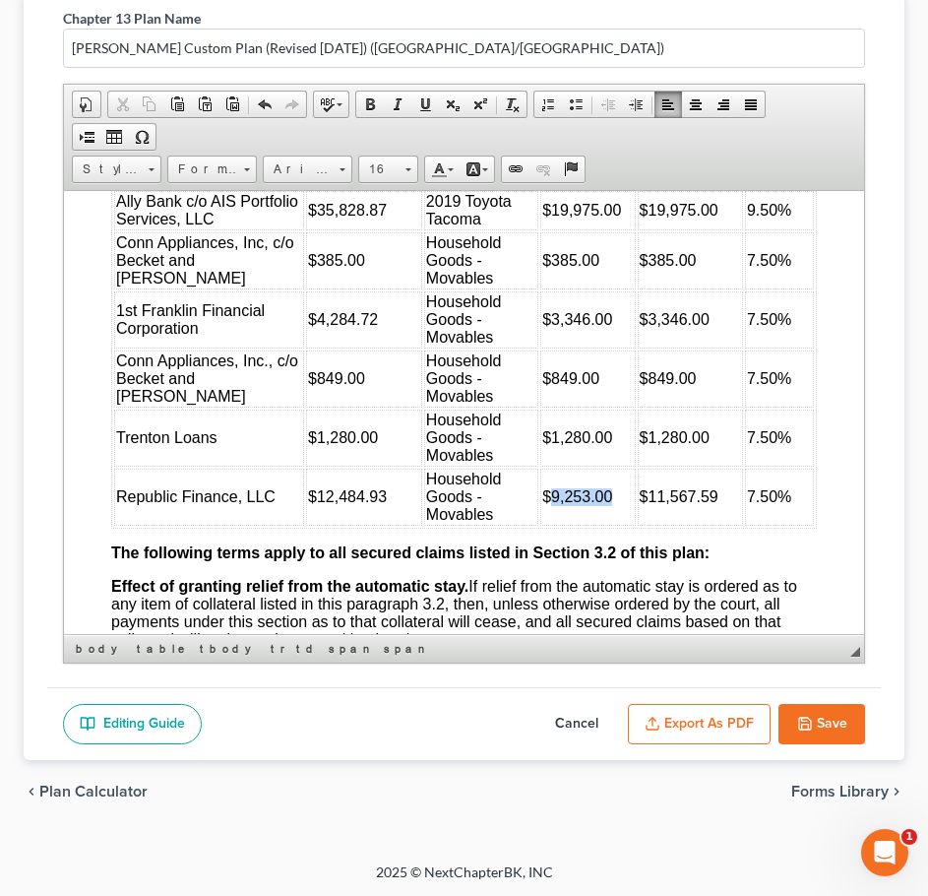
drag, startPoint x: 586, startPoint y: 547, endPoint x: 527, endPoint y: 553, distance: 59.3
click at [542, 504] on span "$9,253.00" at bounding box center [577, 495] width 70 height 17
click at [708, 525] on td "$11,567.59" at bounding box center [690, 496] width 105 height 57
drag, startPoint x: 703, startPoint y: 546, endPoint x: 628, endPoint y: 553, distance: 75.1
click at [638, 525] on td "$11,567.59" at bounding box center [690, 496] width 105 height 57
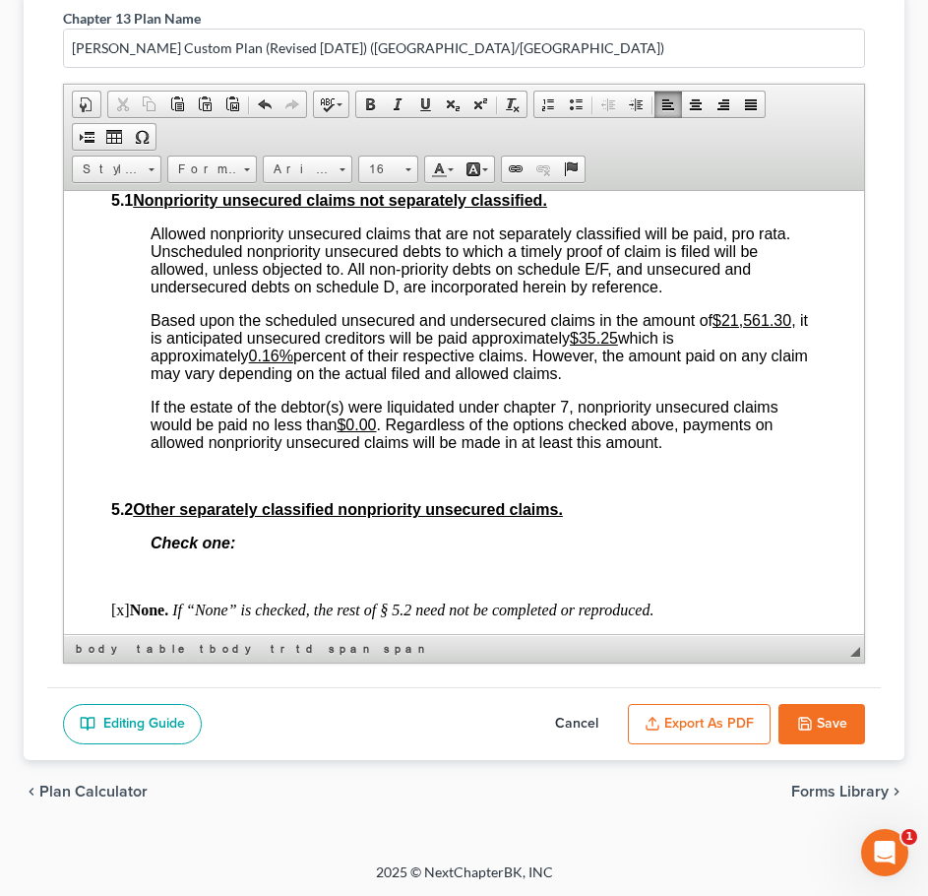
scroll to position [5807, 0]
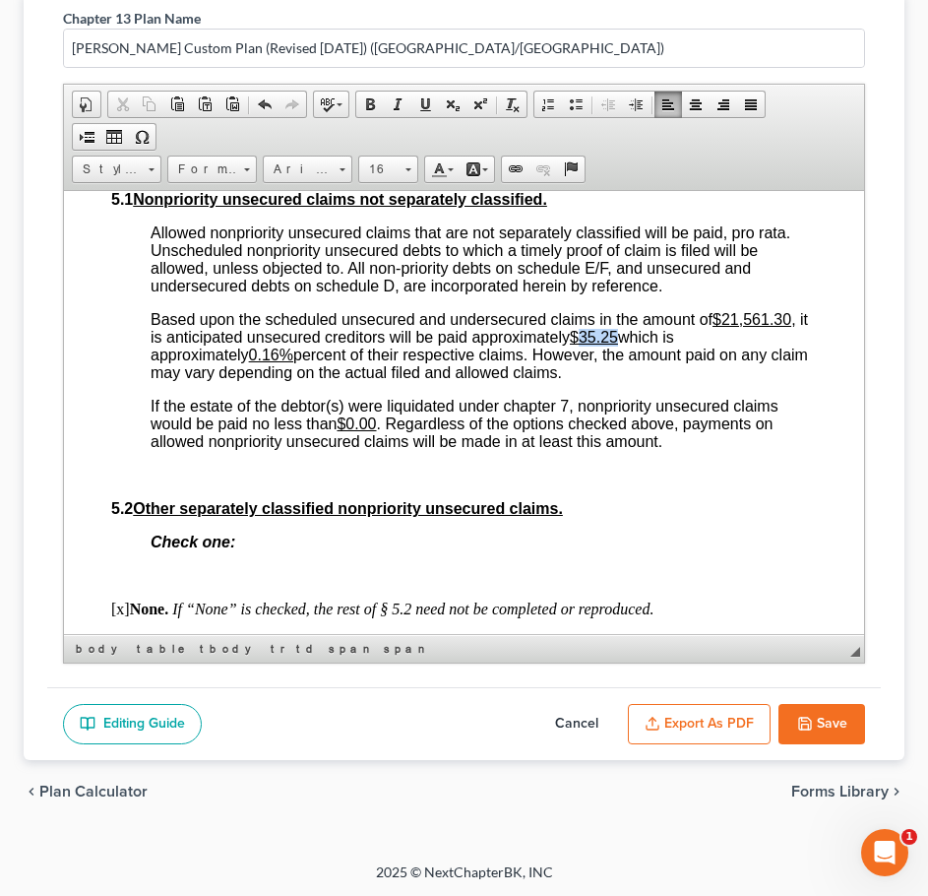
drag, startPoint x: 634, startPoint y: 369, endPoint x: 594, endPoint y: 375, distance: 39.8
click at [594, 344] on u "$35.25" at bounding box center [594, 336] width 48 height 17
drag, startPoint x: 287, startPoint y: 386, endPoint x: 275, endPoint y: 388, distance: 12.9
click at [275, 362] on u "0.16%" at bounding box center [271, 353] width 44 height 17
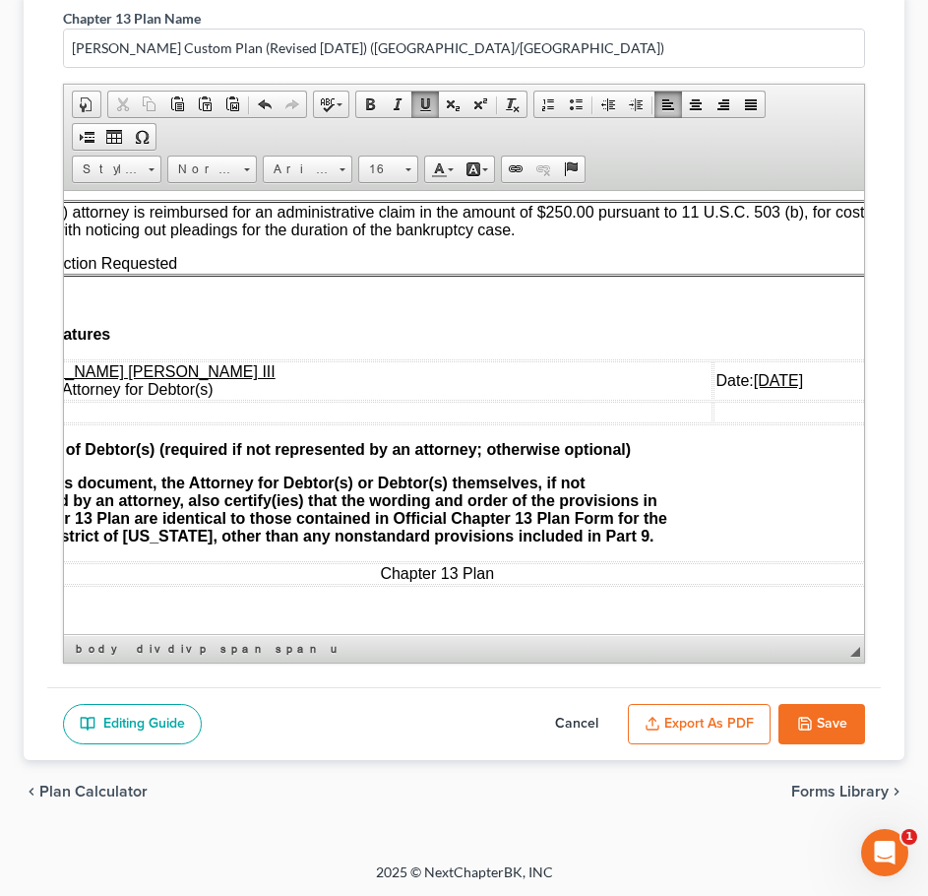
scroll to position [7394, 151]
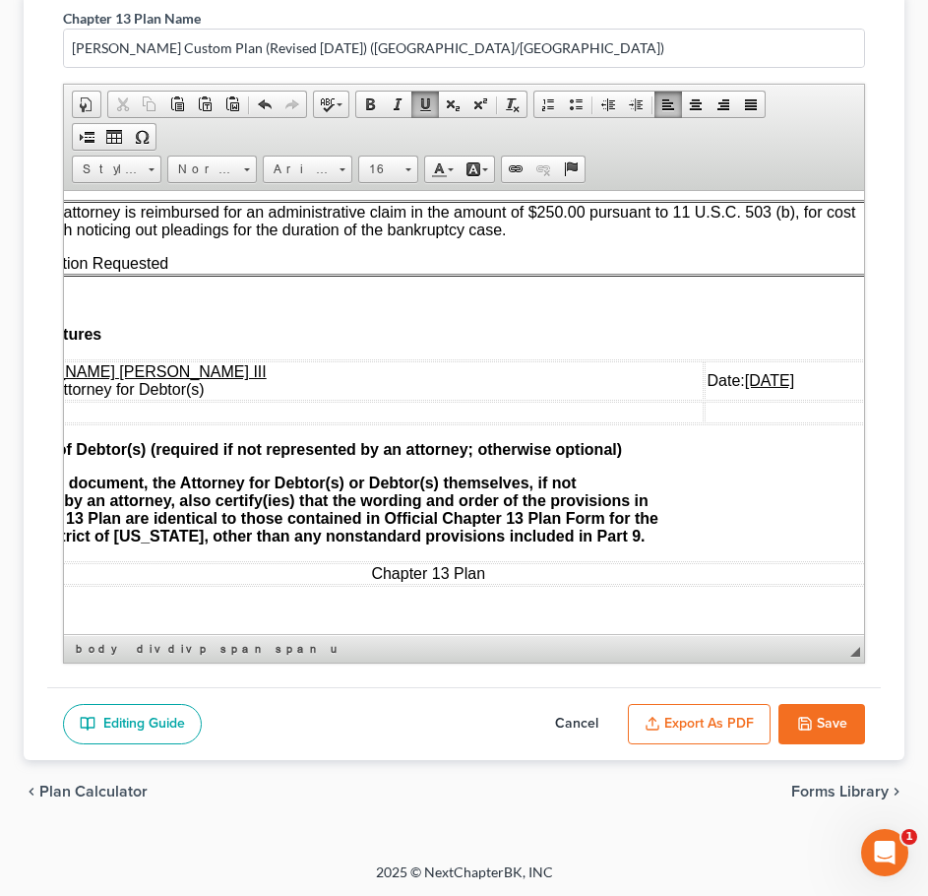
click at [745, 371] on u "[DATE]" at bounding box center [769, 379] width 49 height 17
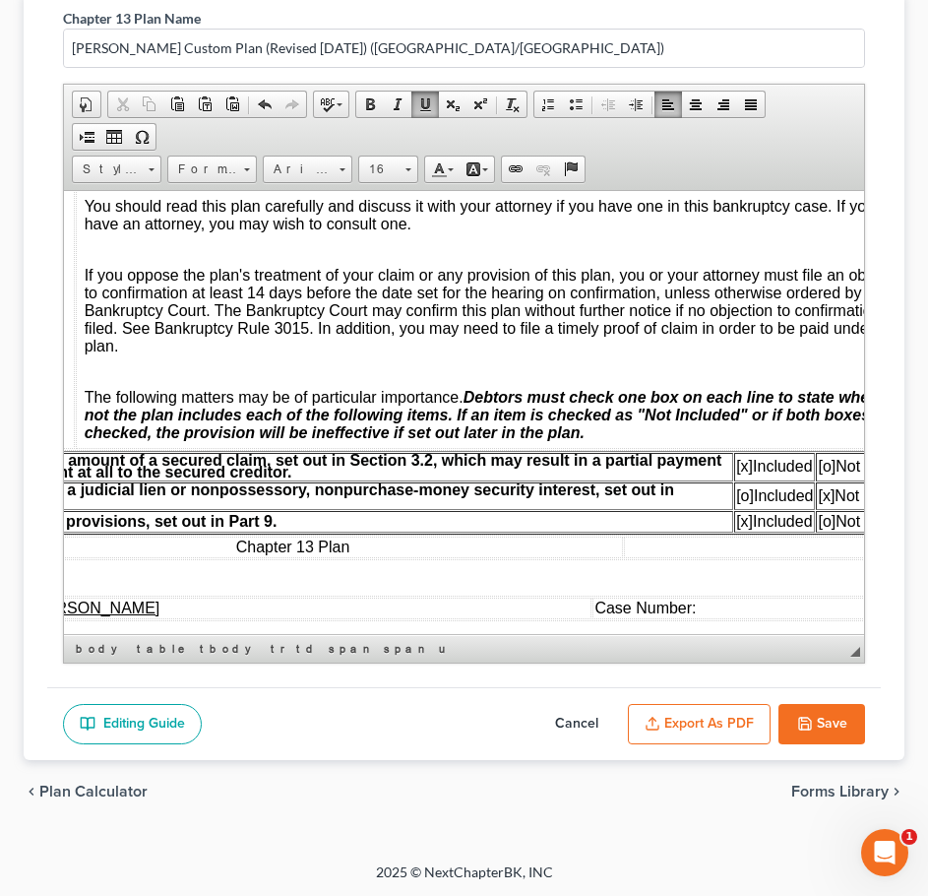
scroll to position [602, 151]
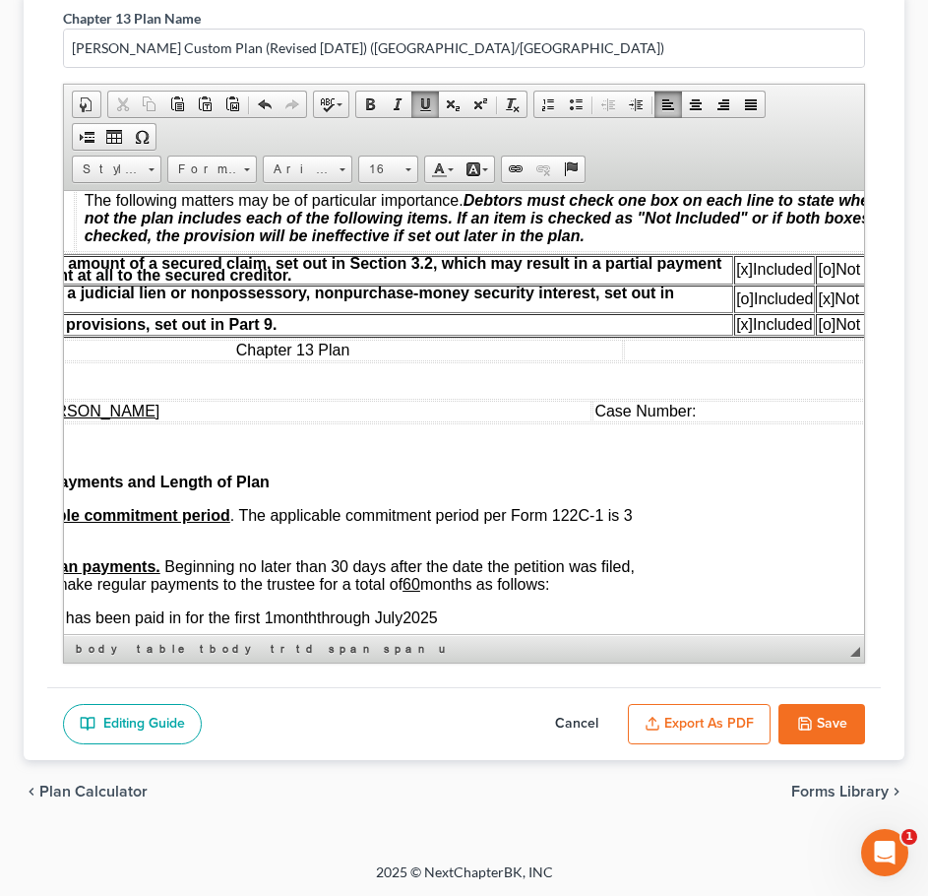
click at [687, 415] on td "Case Number:" at bounding box center [760, 411] width 334 height 22
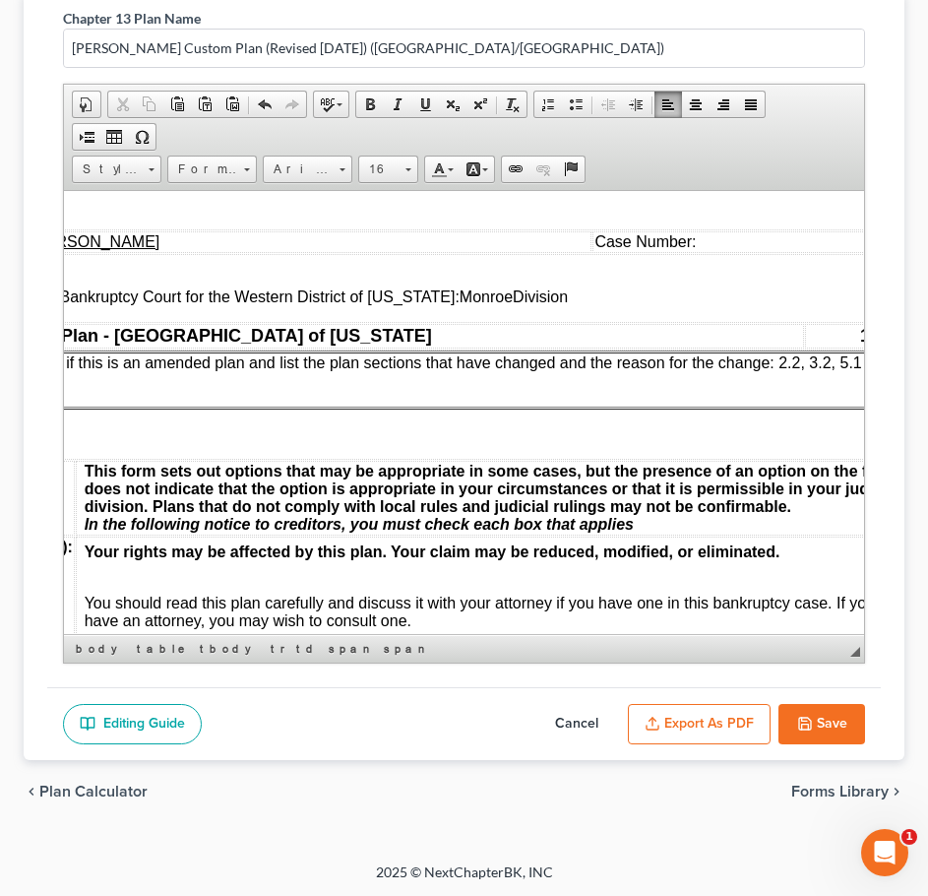
scroll to position [0, 151]
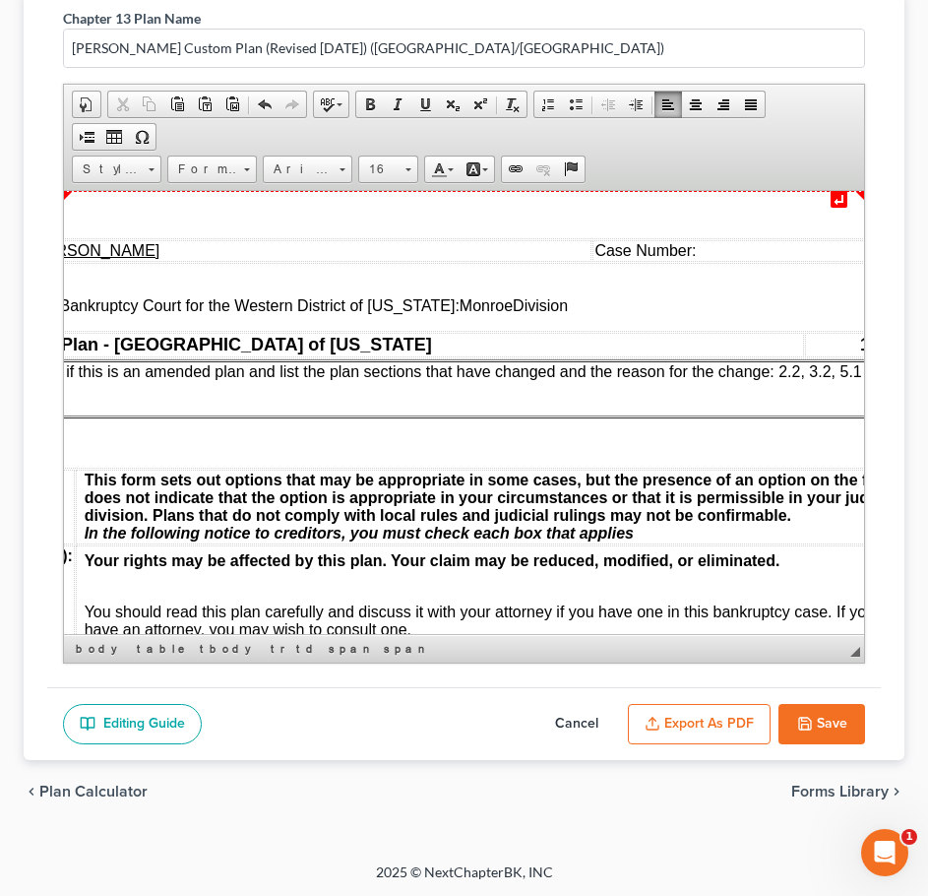
click at [671, 255] on td "Case Number:" at bounding box center [760, 250] width 334 height 22
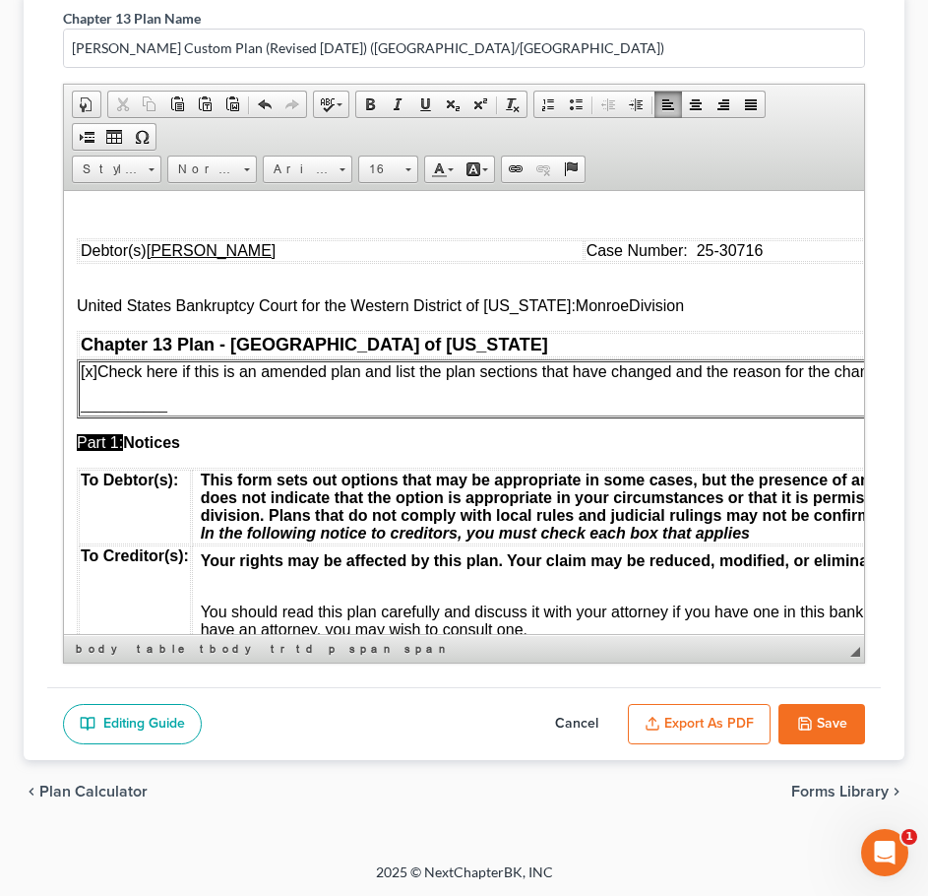
scroll to position [0, 0]
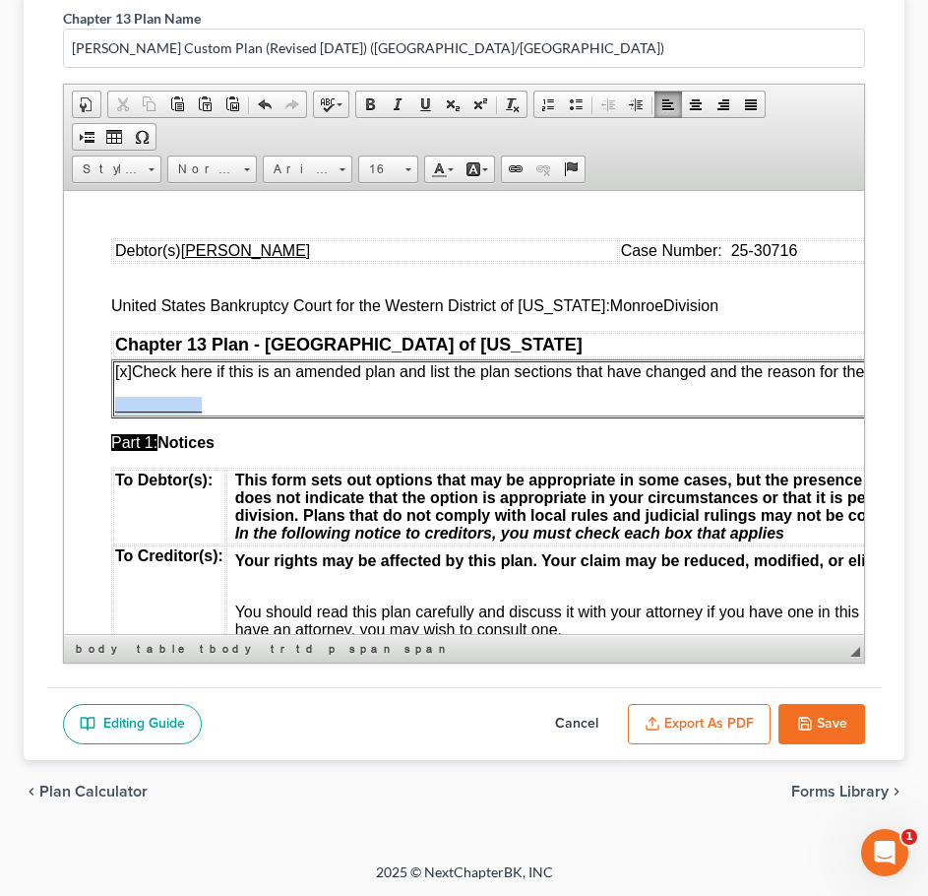
drag, startPoint x: 205, startPoint y: 403, endPoint x: 117, endPoint y: 398, distance: 87.7
click at [117, 398] on p "___________" at bounding box center [595, 405] width 960 height 18
click at [331, 169] on span "Font" at bounding box center [298, 169] width 69 height 26
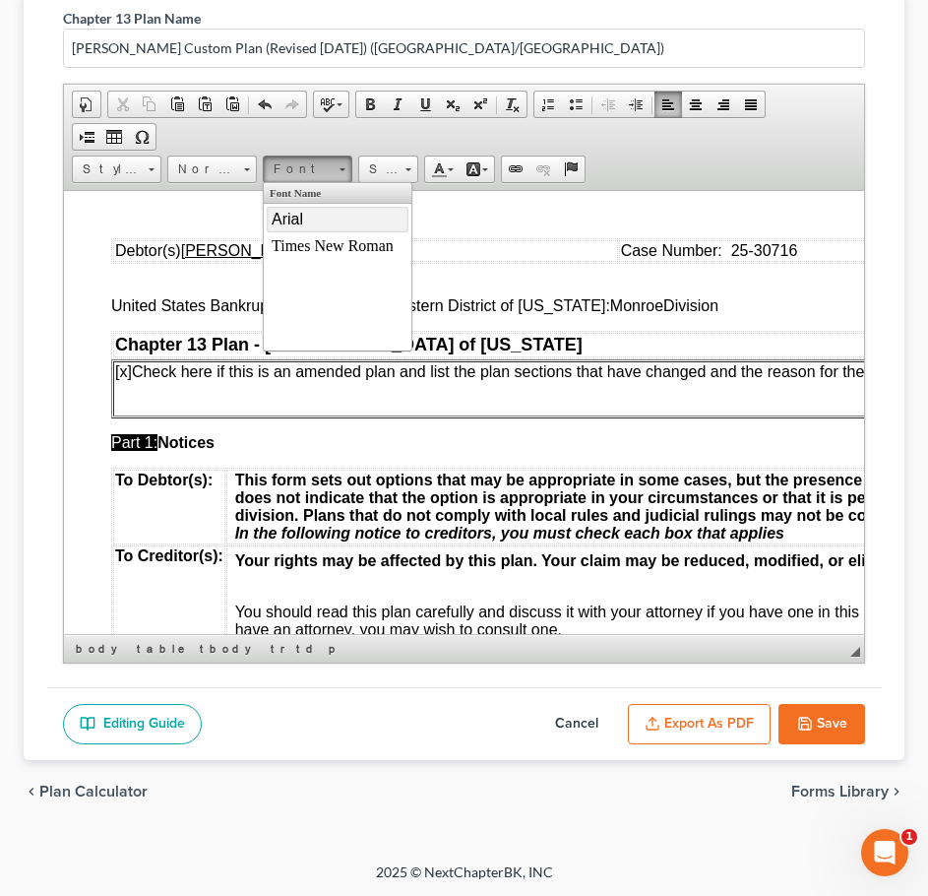
click at [309, 215] on link "Arial" at bounding box center [338, 219] width 142 height 26
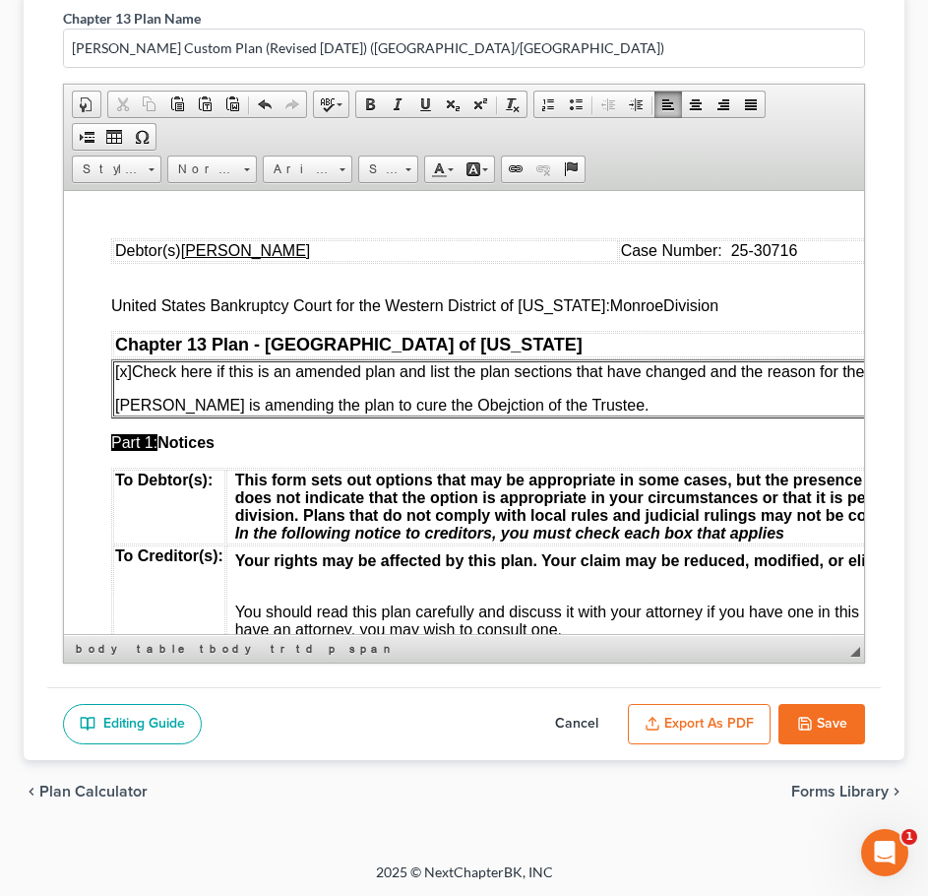
click at [680, 723] on button "Export as PDF" at bounding box center [699, 724] width 143 height 41
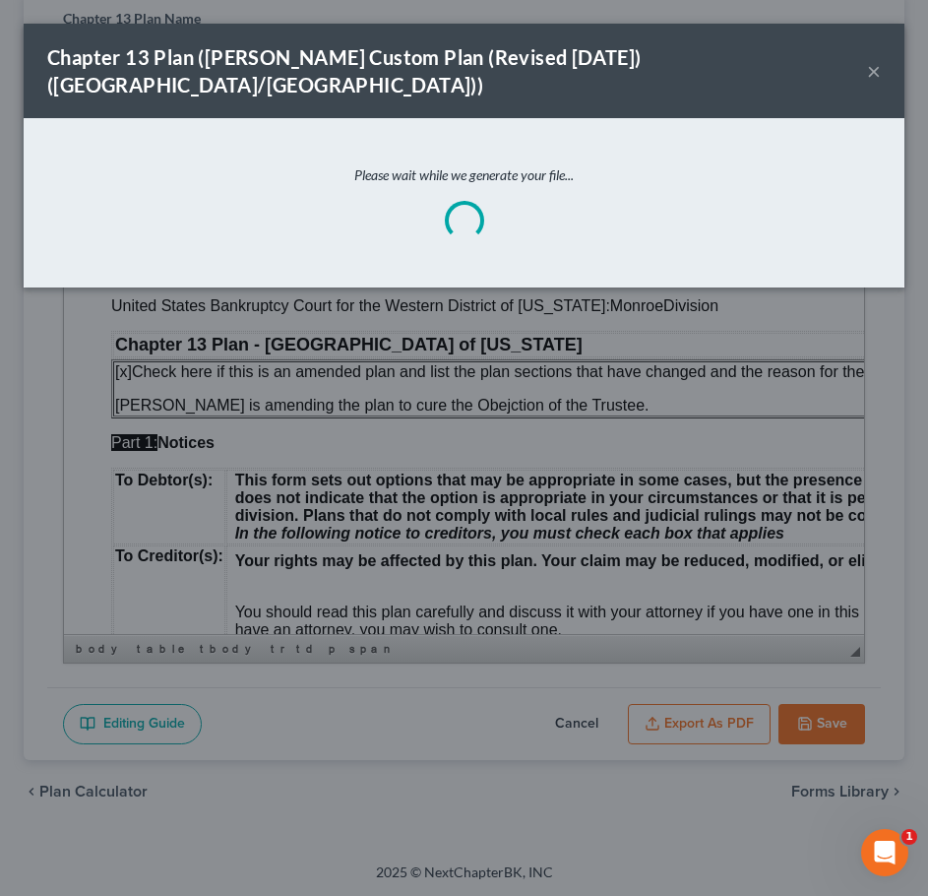
scroll to position [225, 0]
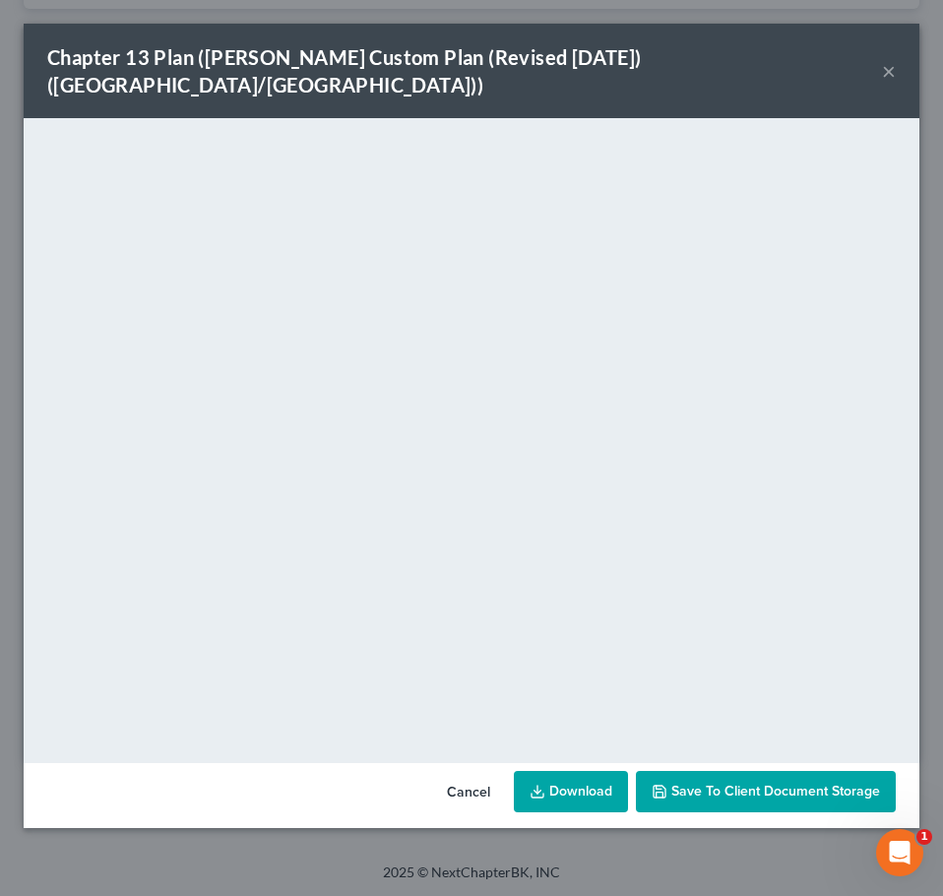
click at [579, 771] on link "Download" at bounding box center [571, 791] width 114 height 41
click at [463, 773] on button "Cancel" at bounding box center [468, 792] width 75 height 39
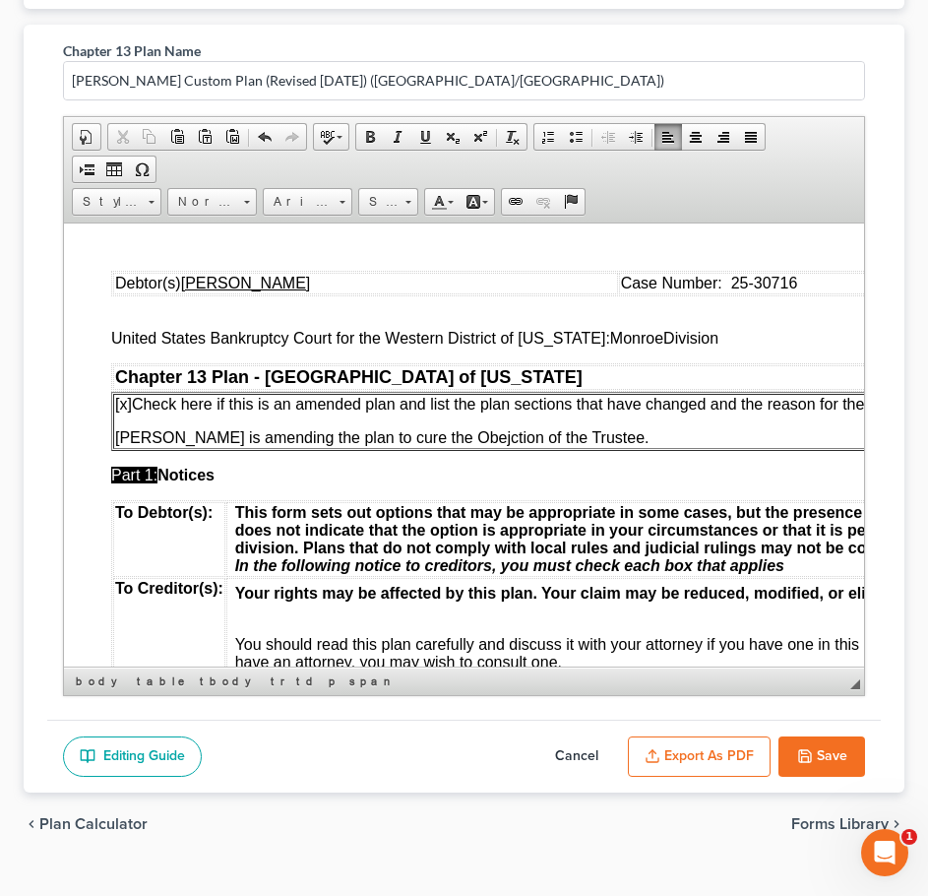
click at [815, 756] on button "Save" at bounding box center [822, 756] width 87 height 41
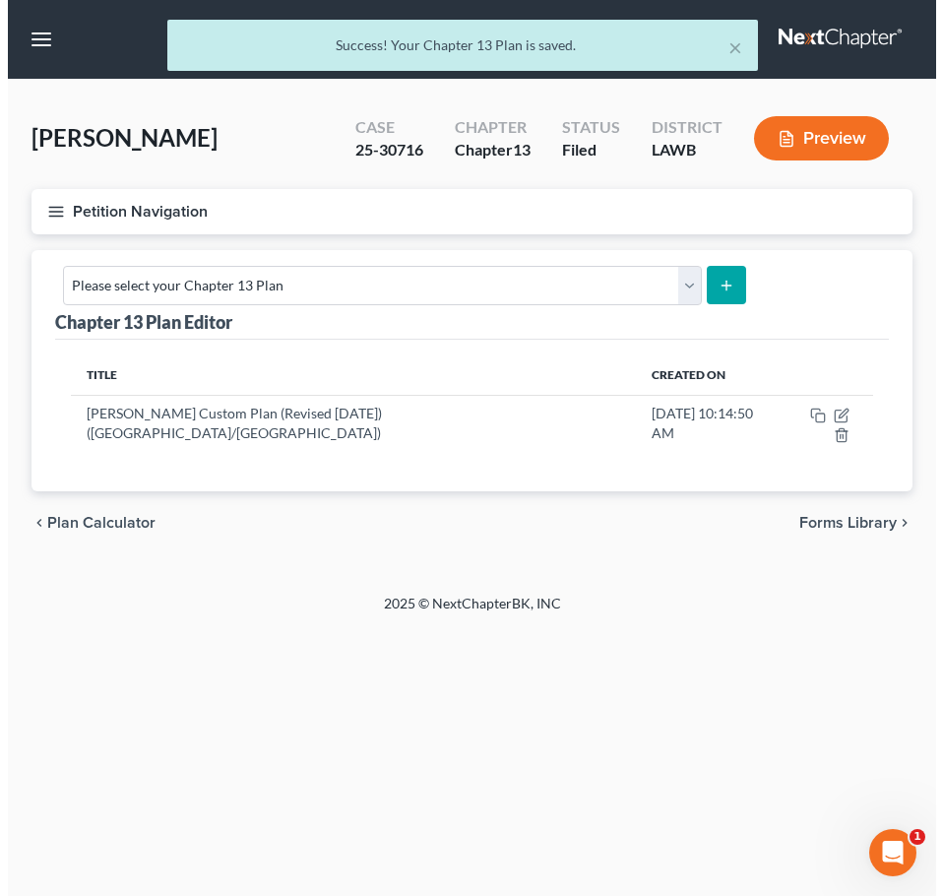
scroll to position [0, 0]
